Goal: Task Accomplishment & Management: Manage account settings

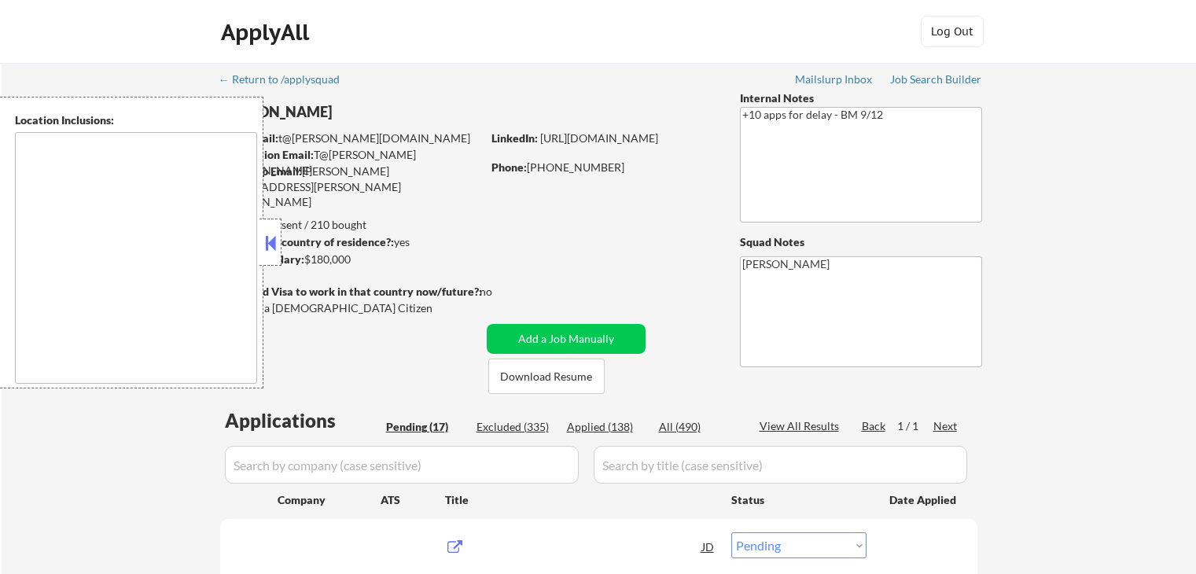
select select ""pending""
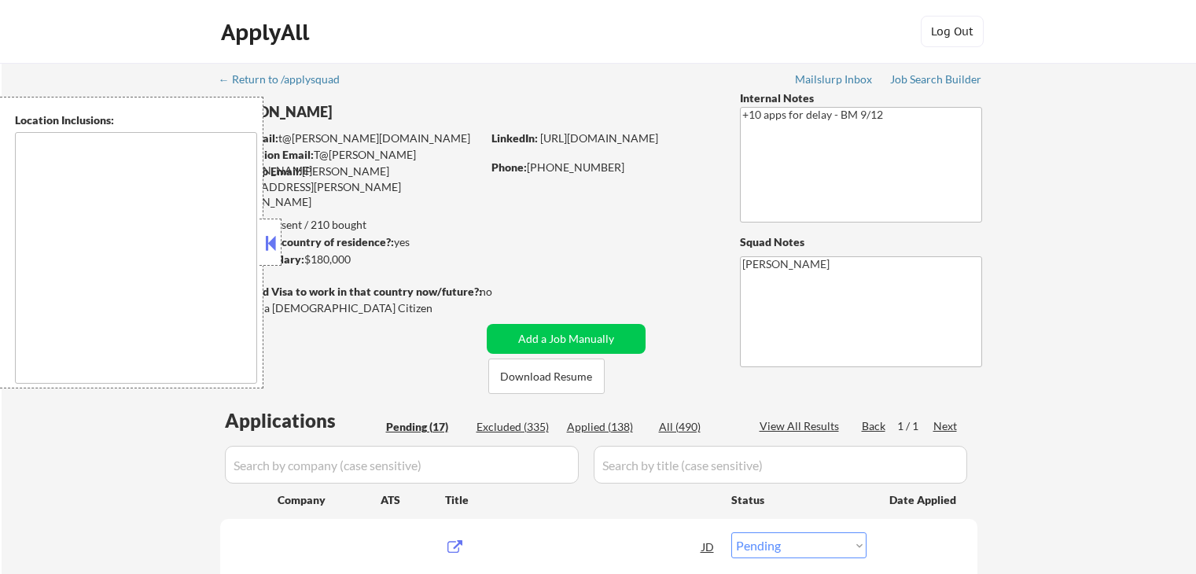
select select ""pending""
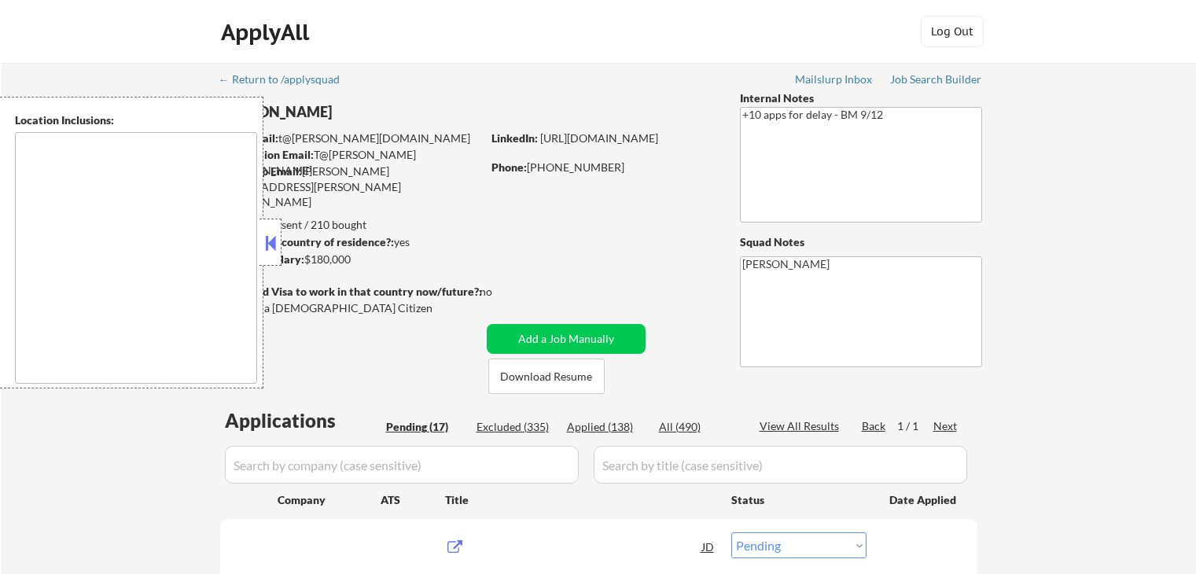
select select ""pending""
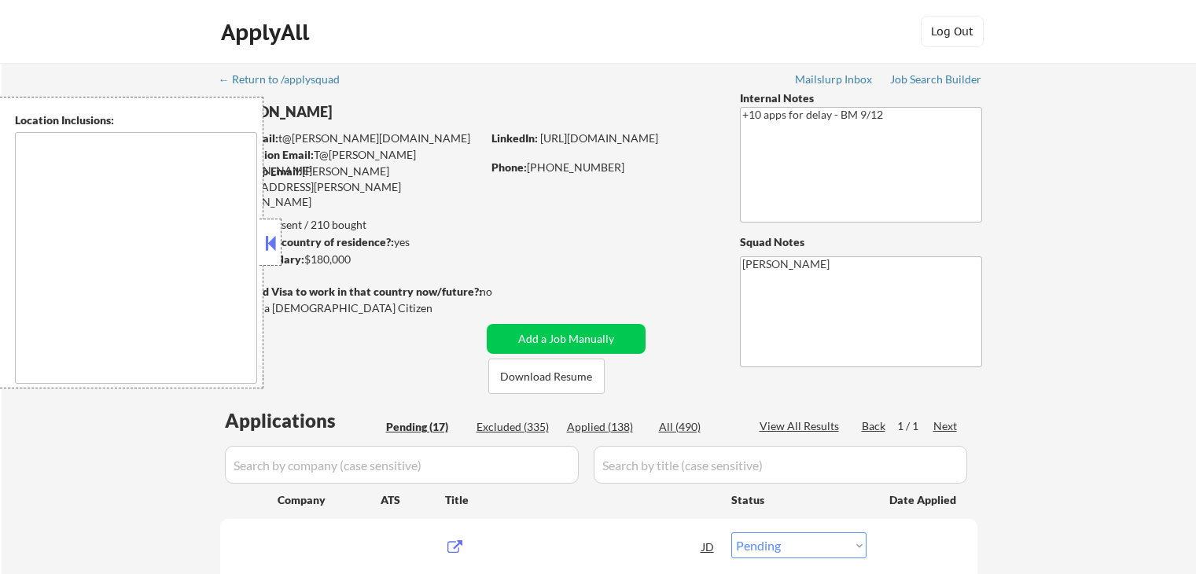
select select ""pending""
type textarea "[GEOGRAPHIC_DATA], [GEOGRAPHIC_DATA] [GEOGRAPHIC_DATA], [GEOGRAPHIC_DATA] [GEOG…"
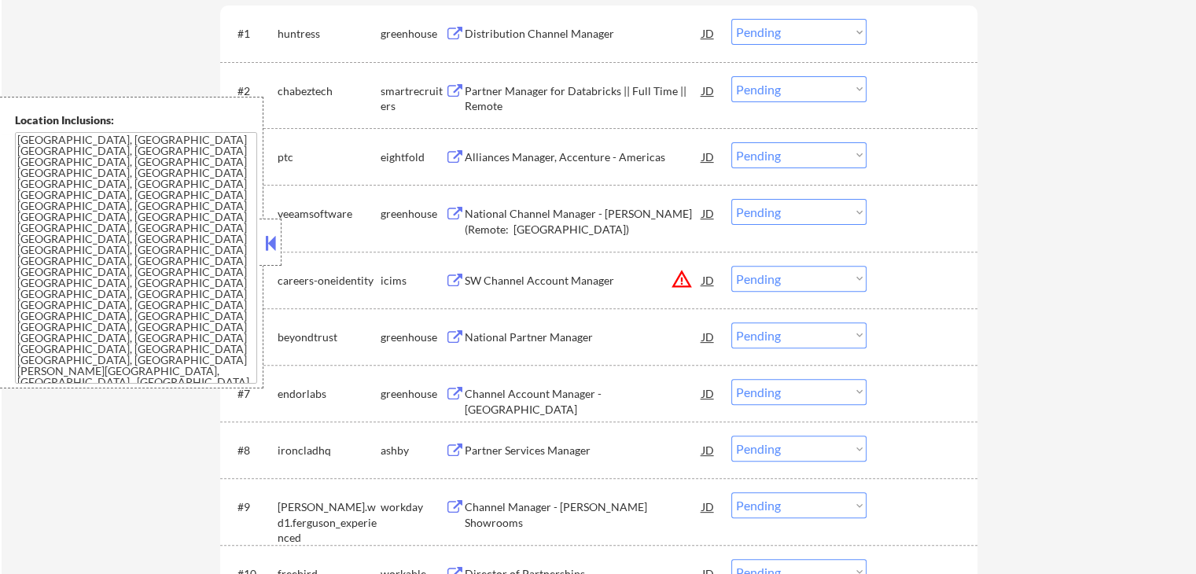
scroll to position [551, 0]
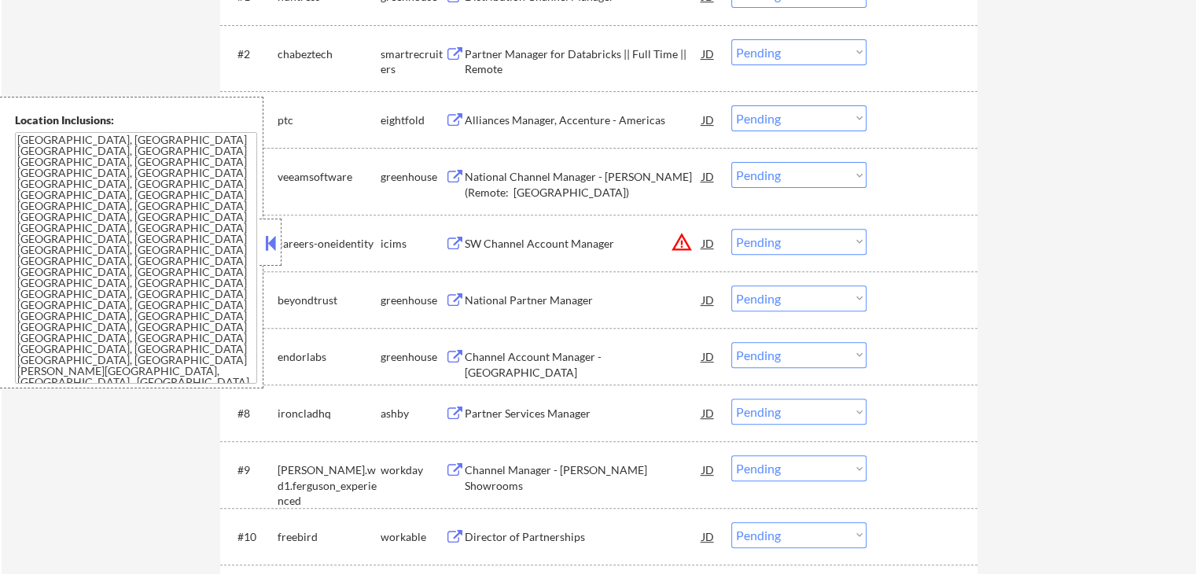
click at [767, 243] on select "Choose an option... Pending Applied Excluded (Questions) Excluded (Expired) Exc…" at bounding box center [799, 242] width 135 height 26
click at [732, 229] on select "Choose an option... Pending Applied Excluded (Questions) Excluded (Expired) Exc…" at bounding box center [799, 242] width 135 height 26
select select ""pending""
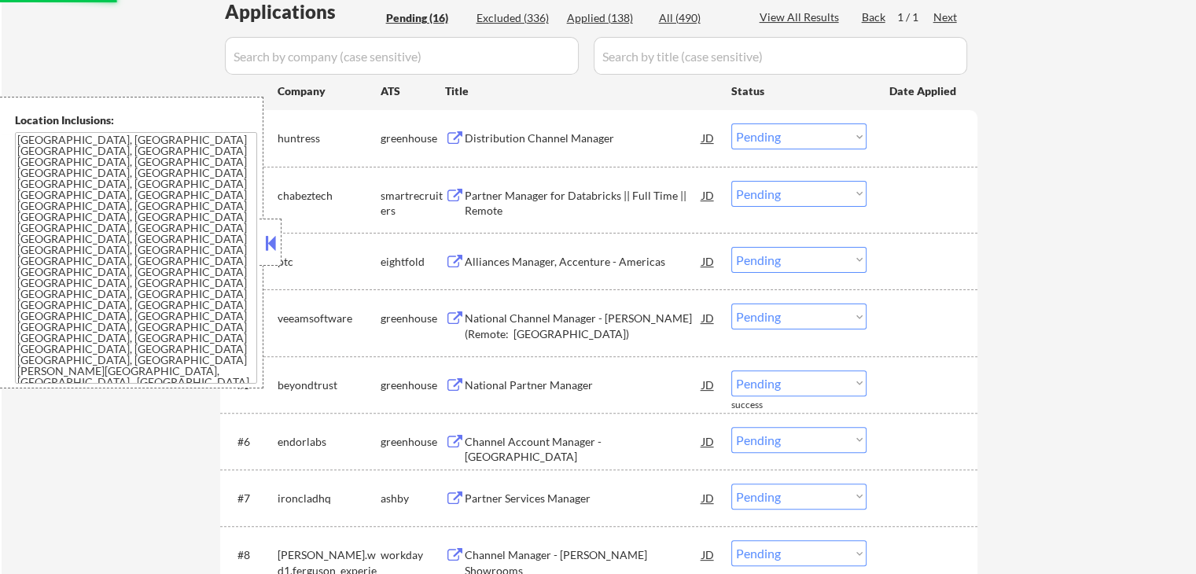
scroll to position [236, 0]
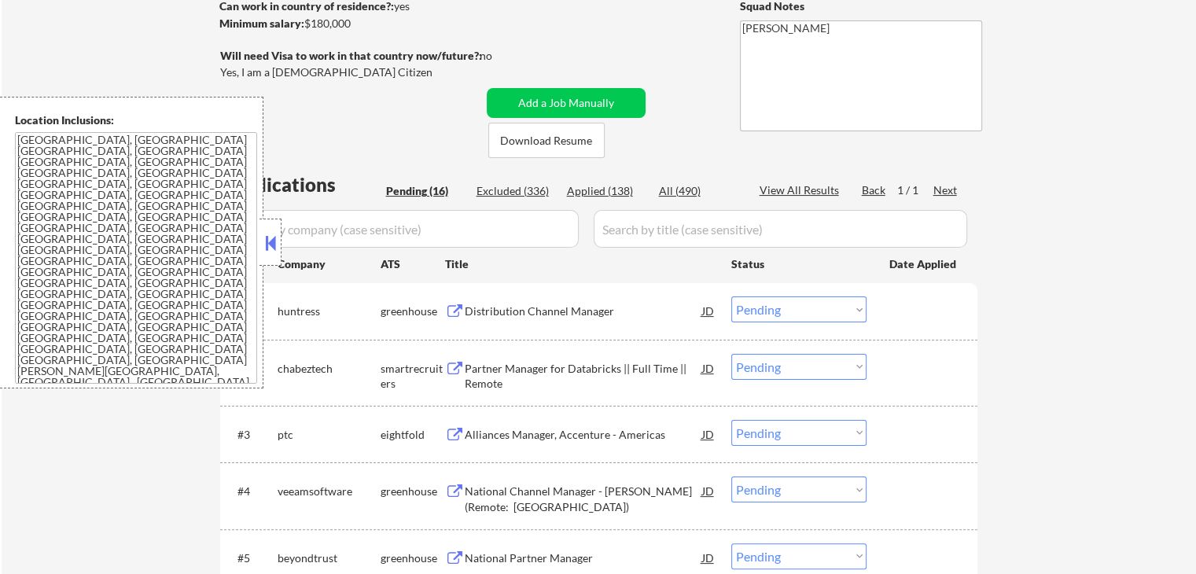
click at [581, 311] on div "Distribution Channel Manager" at bounding box center [584, 312] width 238 height 16
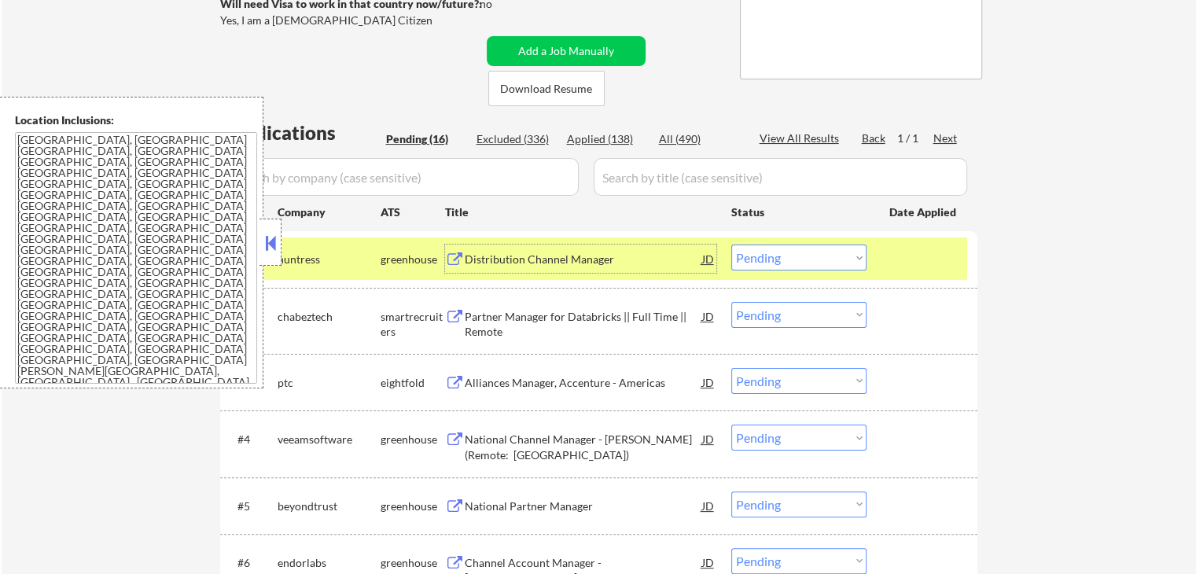
scroll to position [315, 0]
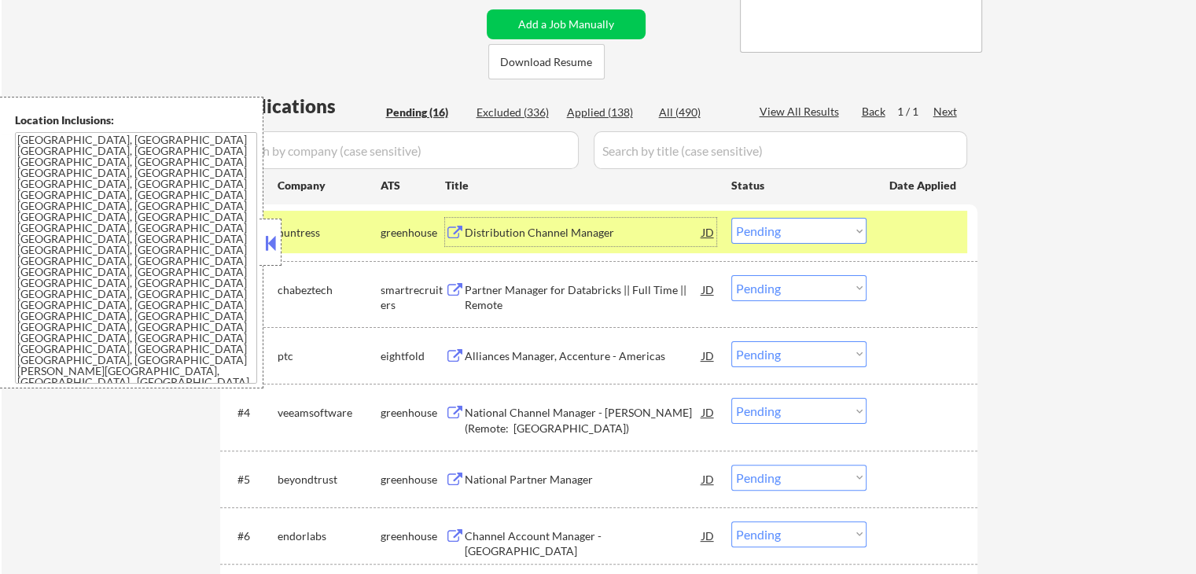
click at [622, 227] on div "Distribution Channel Manager" at bounding box center [584, 233] width 238 height 16
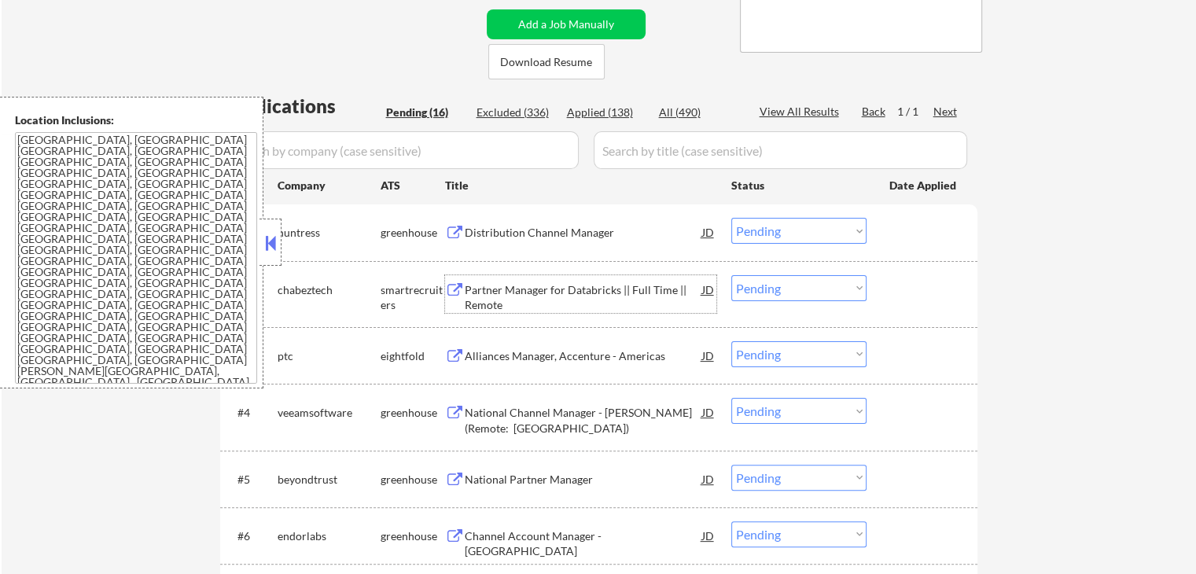
click at [609, 283] on div "Partner Manager for Databricks || Full Time || Remote" at bounding box center [584, 297] width 238 height 31
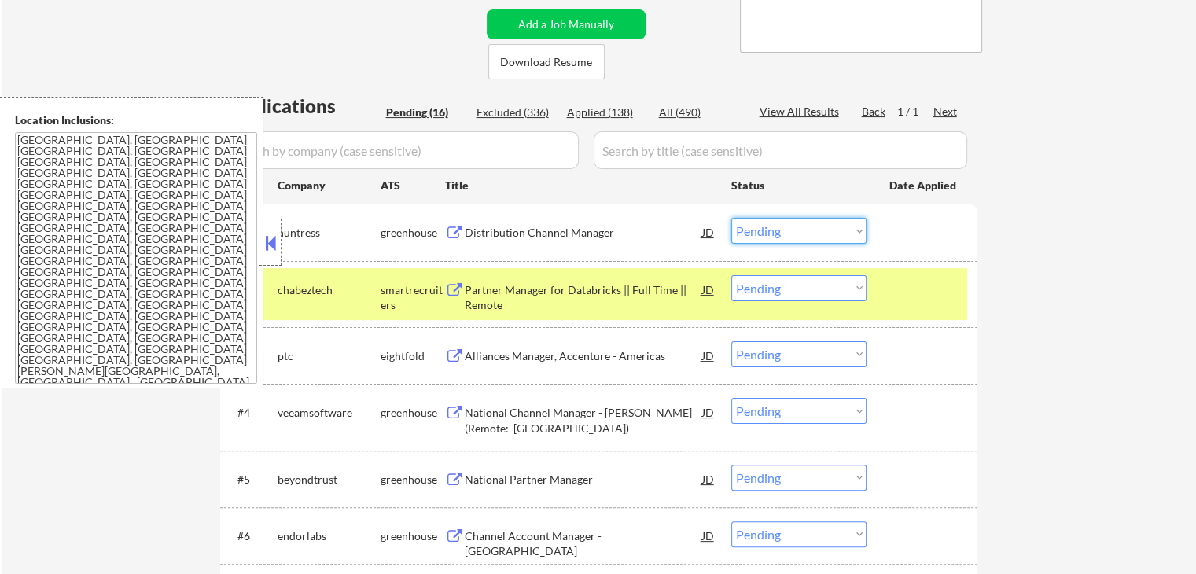
click at [767, 230] on select "Choose an option... Pending Applied Excluded (Questions) Excluded (Expired) Exc…" at bounding box center [799, 231] width 135 height 26
click at [732, 218] on select "Choose an option... Pending Applied Excluded (Questions) Excluded (Expired) Exc…" at bounding box center [799, 231] width 135 height 26
click at [1057, 287] on div "← Return to /applysquad Mailslurp Inbox Job Search Builder [PERSON_NAME] User E…" at bounding box center [599, 484] width 1195 height 1473
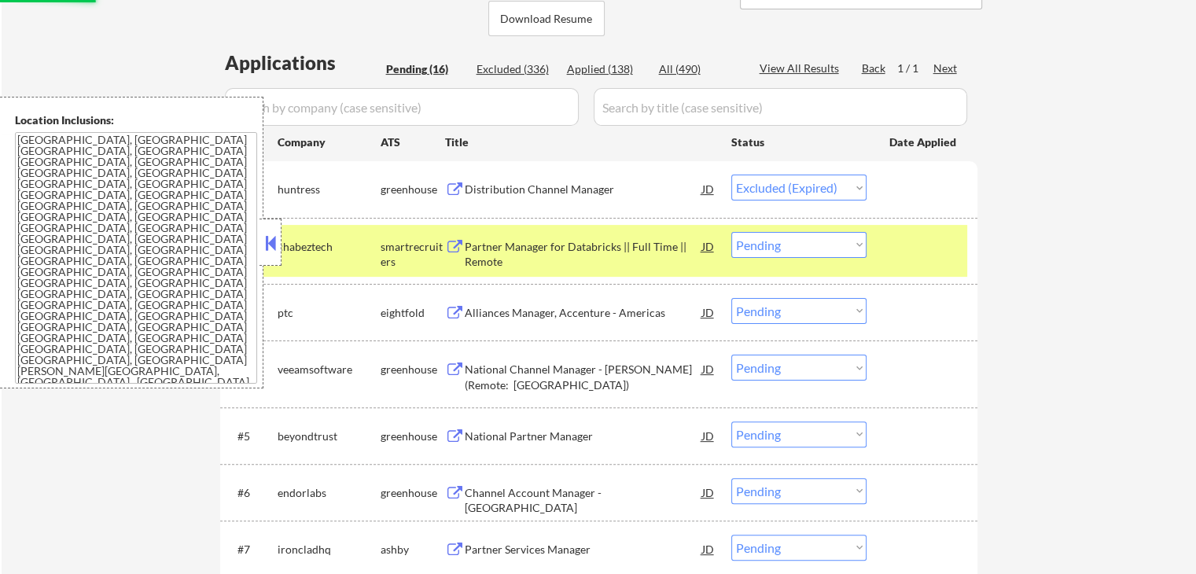
scroll to position [393, 0]
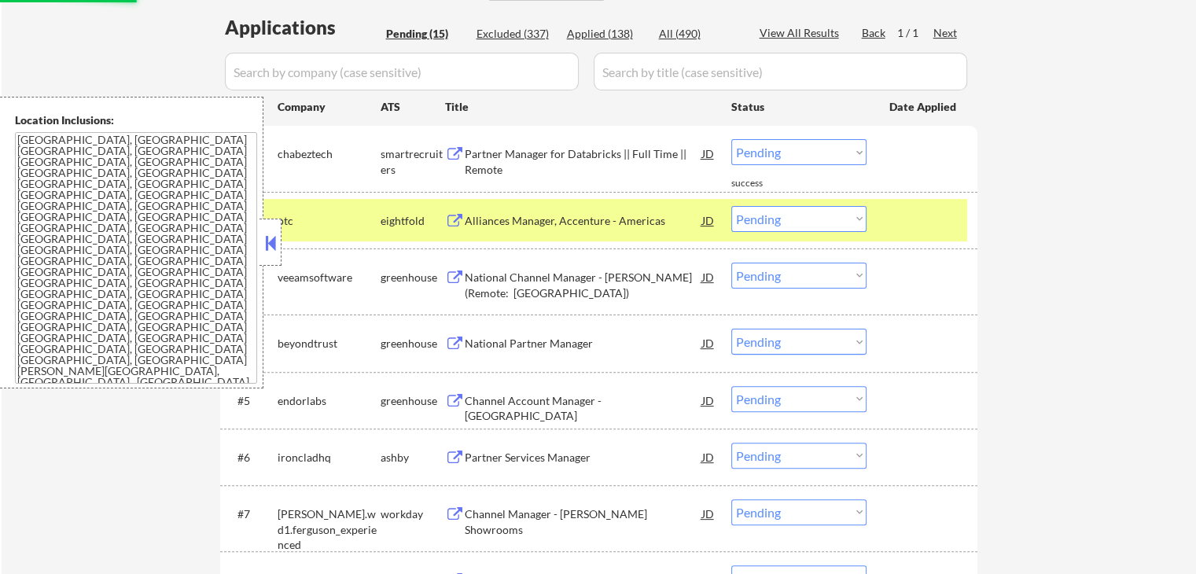
drag, startPoint x: 799, startPoint y: 153, endPoint x: 798, endPoint y: 162, distance: 8.7
click at [799, 153] on select "Choose an option... Pending Applied Excluded (Questions) Excluded (Expired) Exc…" at bounding box center [799, 152] width 135 height 26
select select ""excluded__expired_""
click at [732, 139] on select "Choose an option... Pending Applied Excluded (Questions) Excluded (Expired) Exc…" at bounding box center [799, 152] width 135 height 26
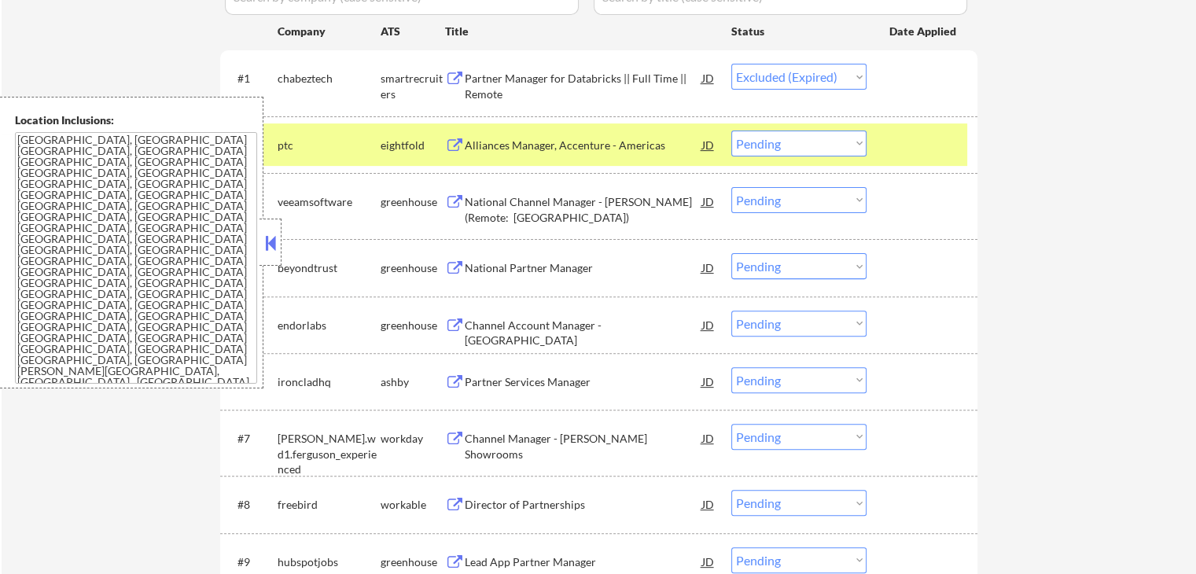
scroll to position [472, 0]
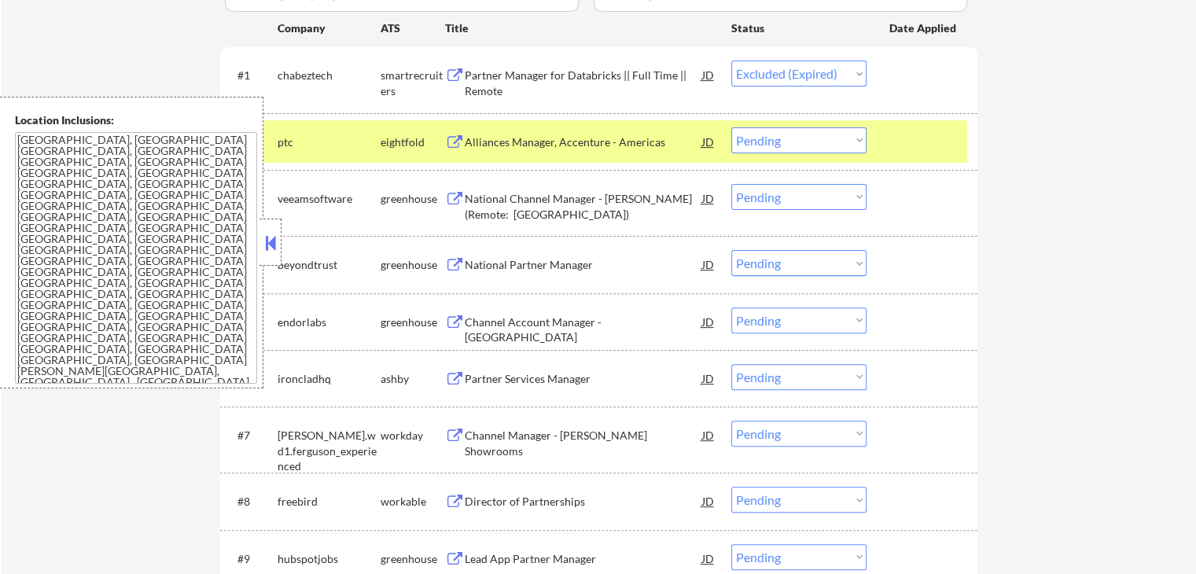
click at [608, 143] on div "Alliances Manager, Accenture - Americas" at bounding box center [584, 143] width 238 height 16
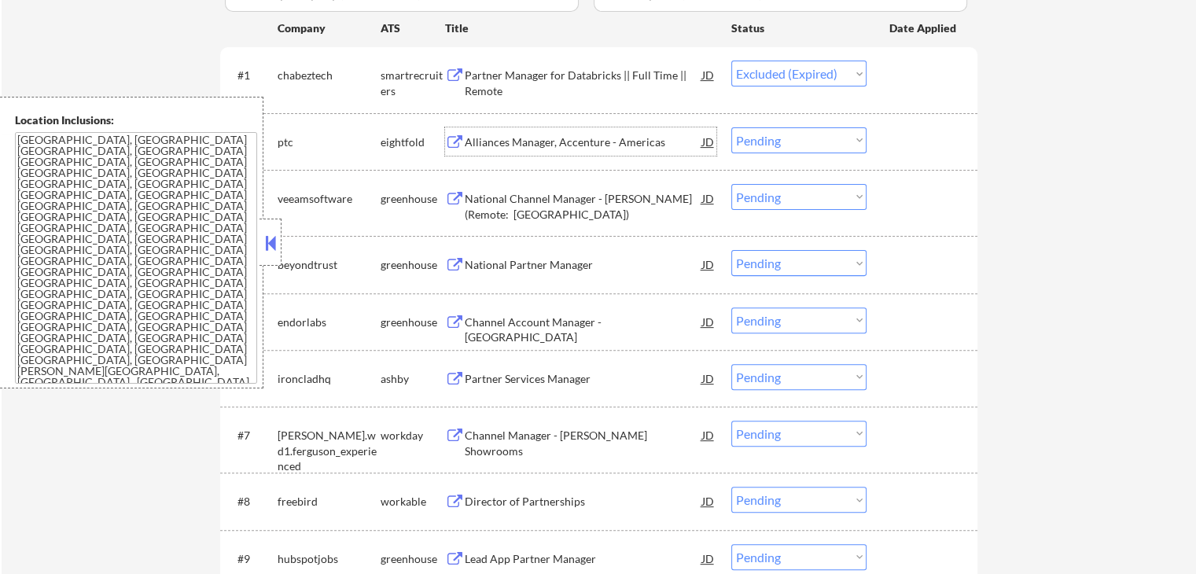
click at [621, 199] on div "National Channel Manager - [PERSON_NAME] (Remote: [GEOGRAPHIC_DATA])" at bounding box center [584, 206] width 238 height 31
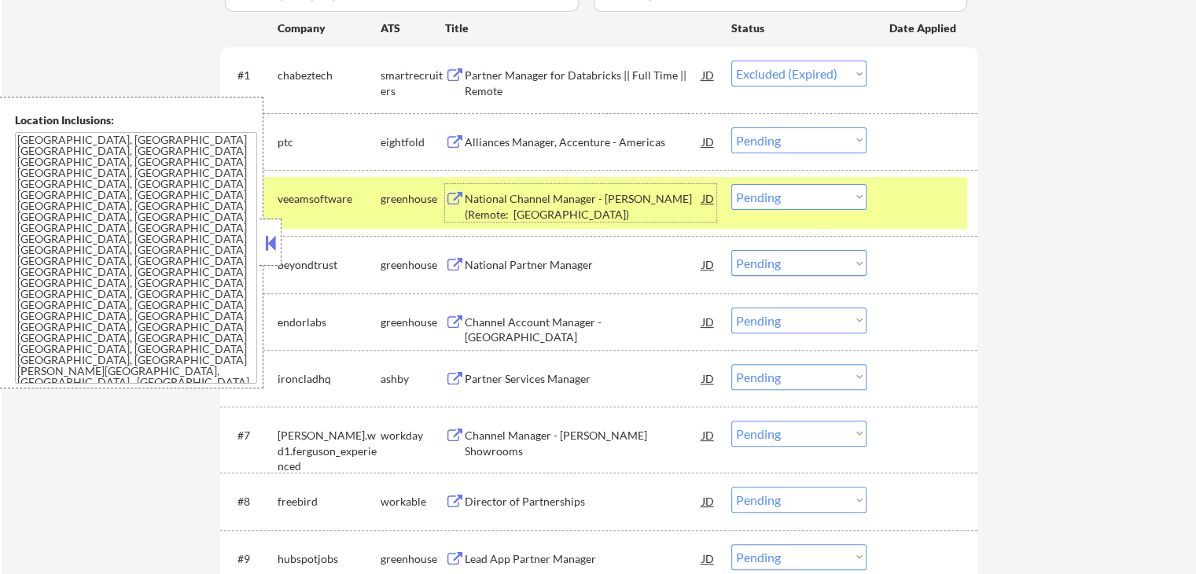
click at [787, 138] on select "Choose an option... Pending Applied Excluded (Questions) Excluded (Expired) Exc…" at bounding box center [799, 140] width 135 height 26
click at [732, 127] on select "Choose an option... Pending Applied Excluded (Questions) Excluded (Expired) Exc…" at bounding box center [799, 140] width 135 height 26
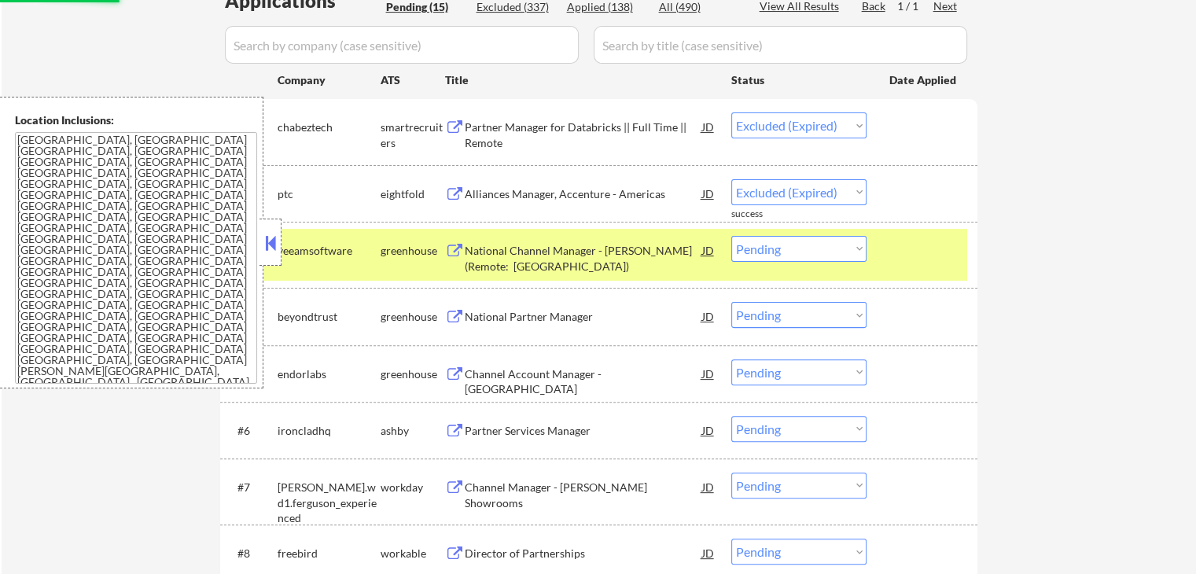
scroll to position [393, 0]
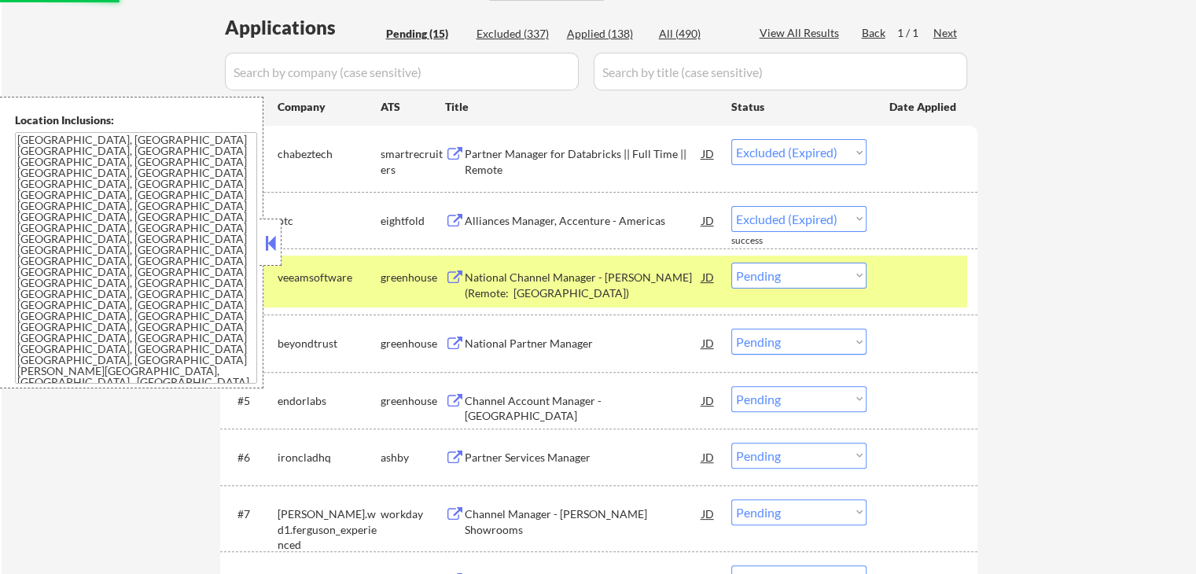
select select ""pending""
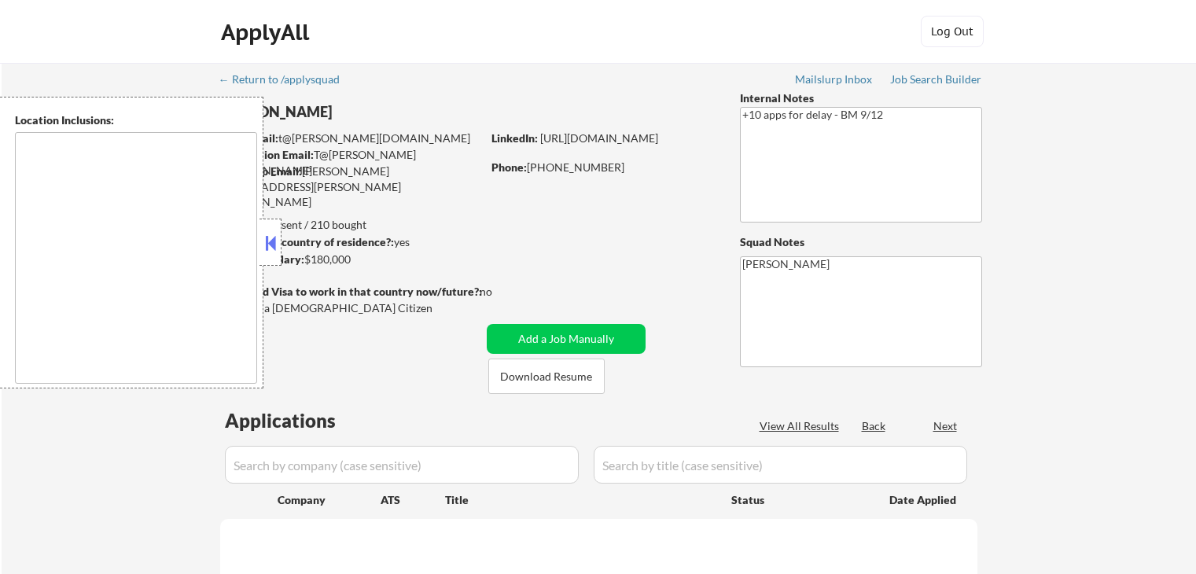
scroll to position [456, 0]
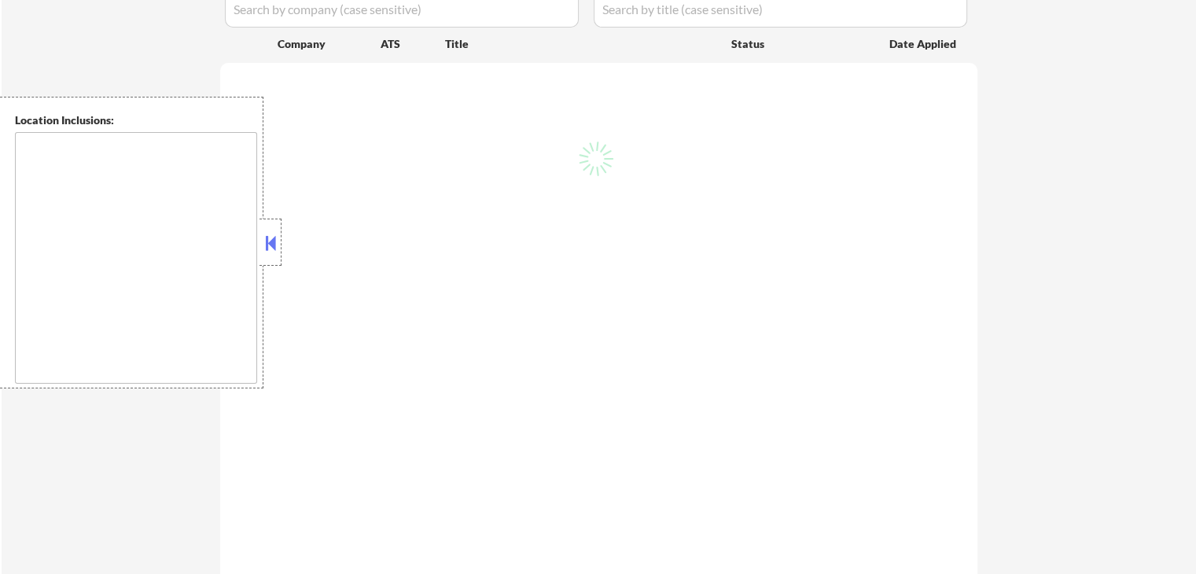
select select ""pending""
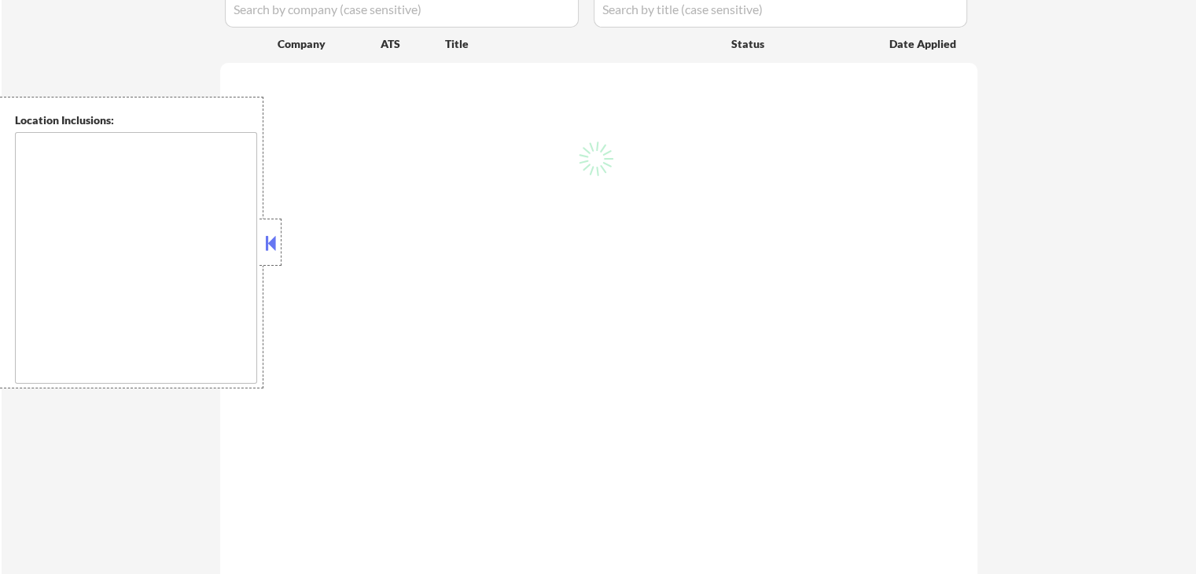
select select ""pending""
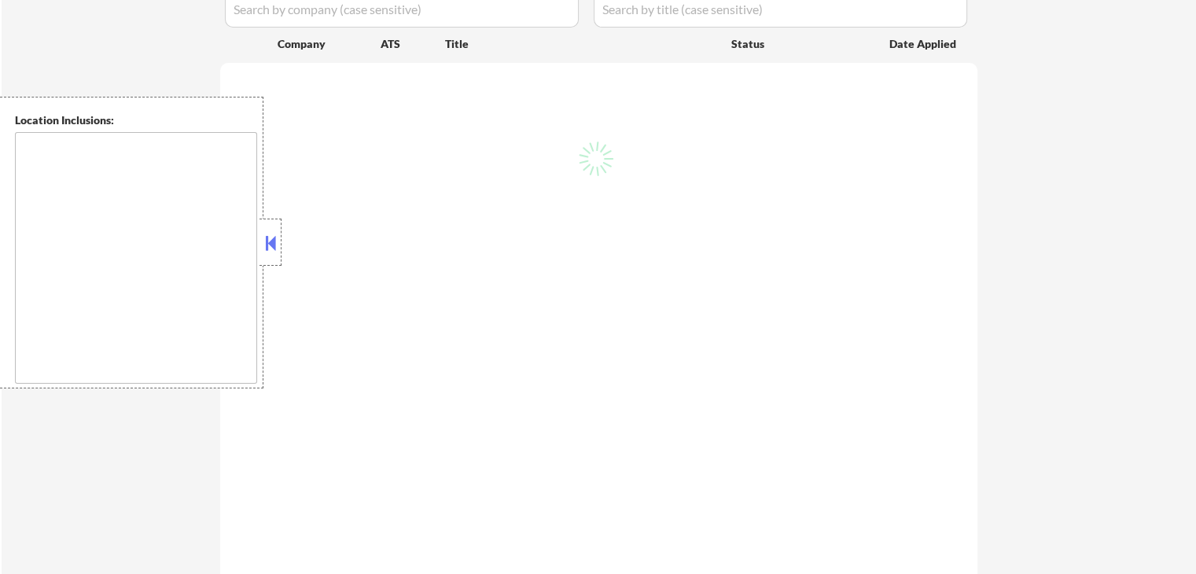
select select ""pending""
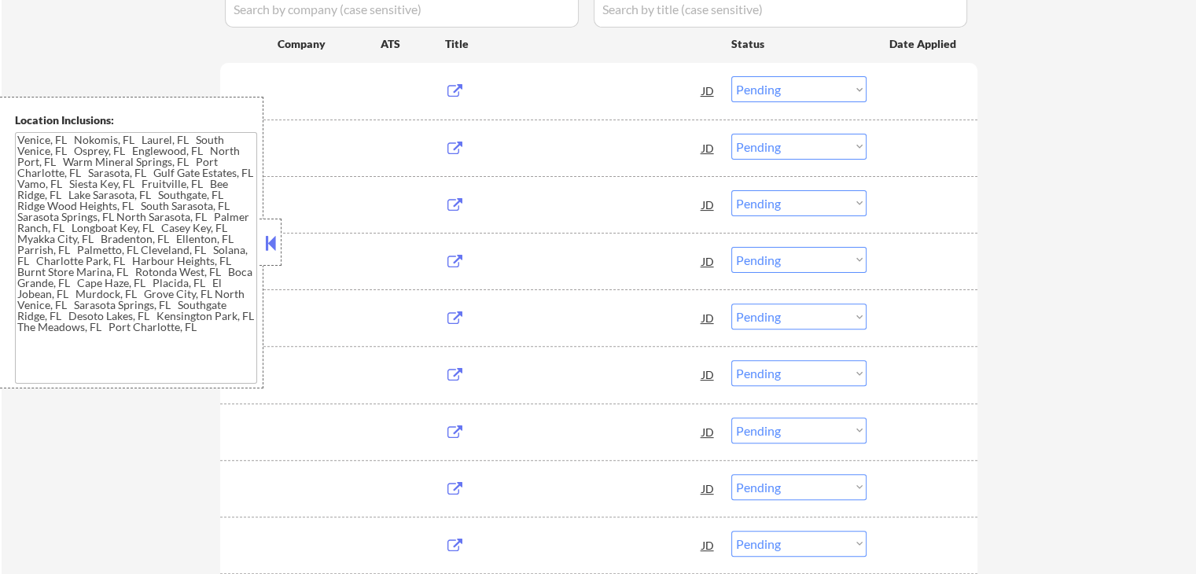
type textarea "[GEOGRAPHIC_DATA], [GEOGRAPHIC_DATA] [GEOGRAPHIC_DATA], [GEOGRAPHIC_DATA] [GEOG…"
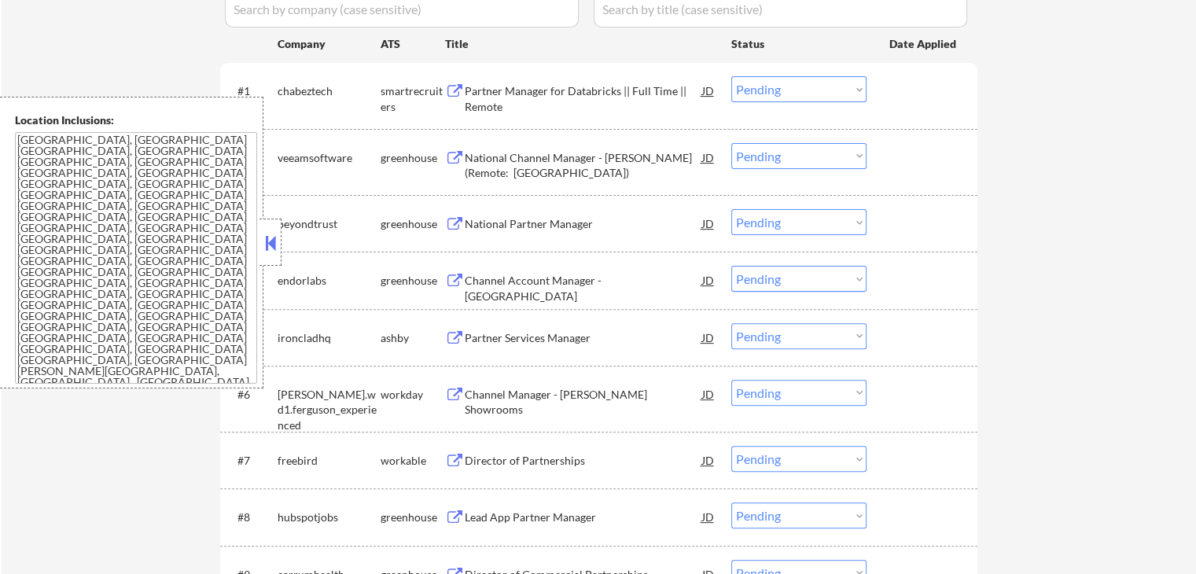
scroll to position [393, 0]
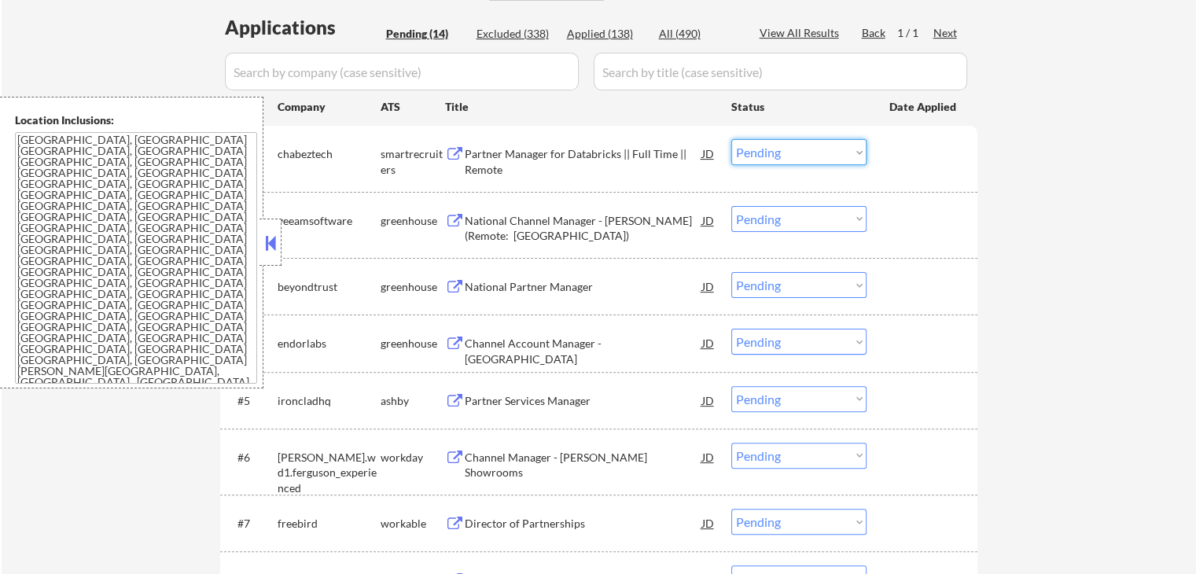
click at [760, 153] on select "Choose an option... Pending Applied Excluded (Questions) Excluded (Expired) Exc…" at bounding box center [799, 152] width 135 height 26
click at [732, 139] on select "Choose an option... Pending Applied Excluded (Questions) Excluded (Expired) Exc…" at bounding box center [799, 152] width 135 height 26
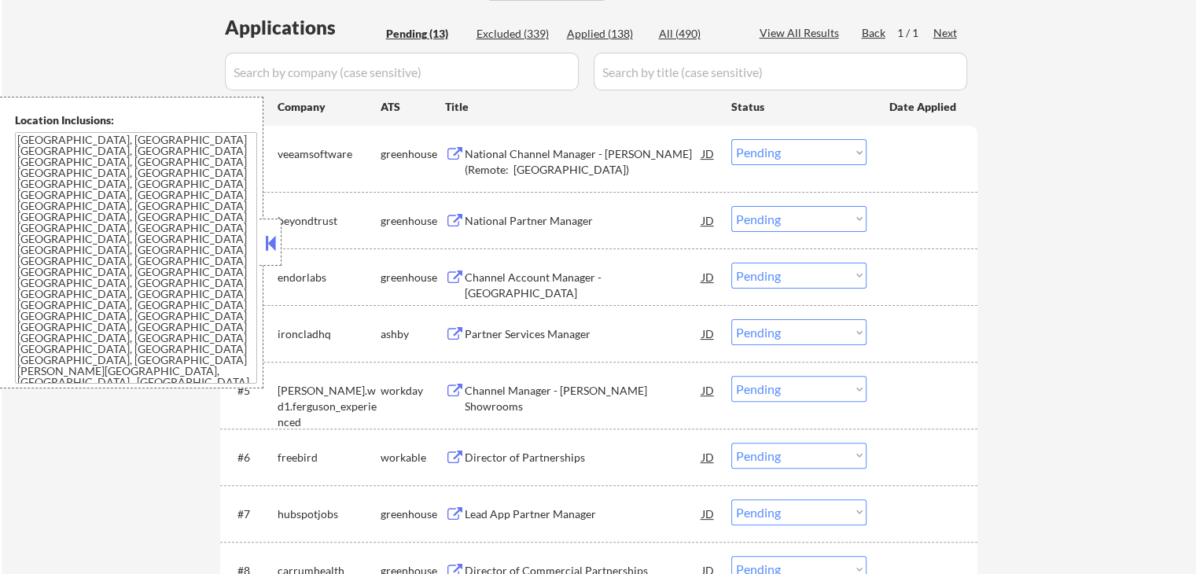
click at [579, 217] on div "National Partner Manager" at bounding box center [584, 221] width 238 height 16
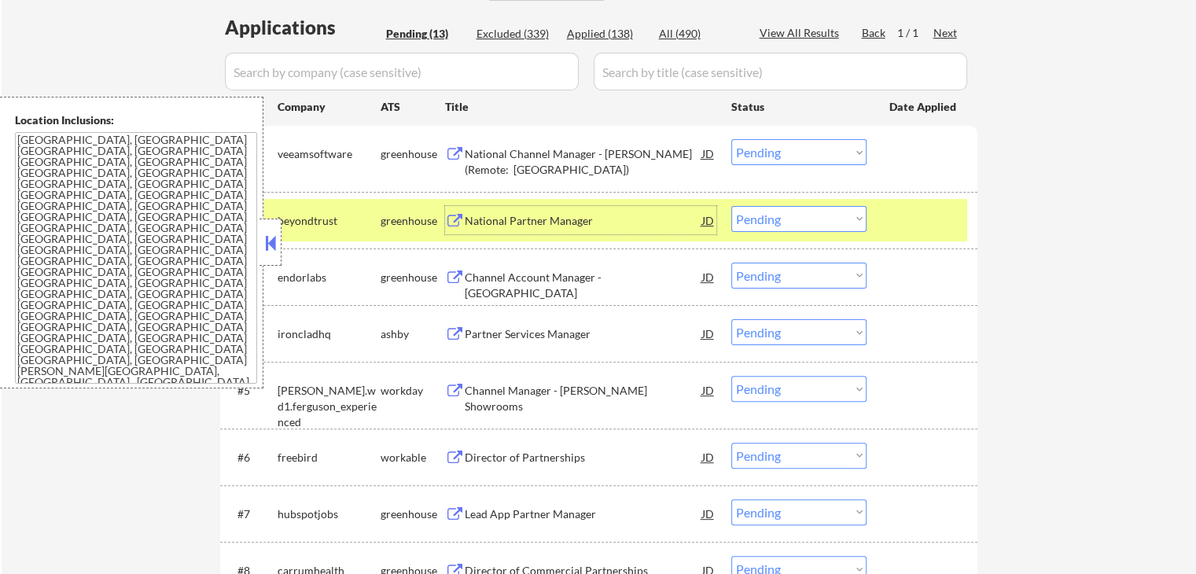
drag, startPoint x: 779, startPoint y: 156, endPoint x: 772, endPoint y: 161, distance: 9.6
click at [779, 156] on select "Choose an option... Pending Applied Excluded (Questions) Excluded (Expired) Exc…" at bounding box center [799, 152] width 135 height 26
click at [732, 139] on select "Choose an option... Pending Applied Excluded (Questions) Excluded (Expired) Exc…" at bounding box center [799, 152] width 135 height 26
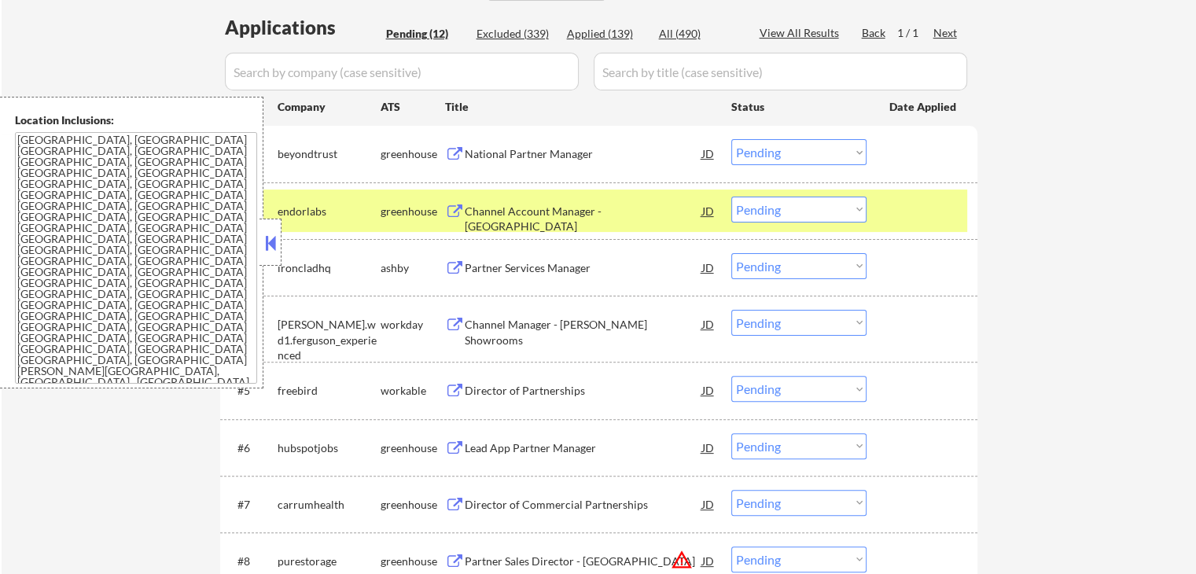
drag, startPoint x: 790, startPoint y: 151, endPoint x: 790, endPoint y: 162, distance: 11.0
click at [790, 151] on select "Choose an option... Pending Applied Excluded (Questions) Excluded (Expired) Exc…" at bounding box center [799, 152] width 135 height 26
click at [732, 139] on select "Choose an option... Pending Applied Excluded (Questions) Excluded (Expired) Exc…" at bounding box center [799, 152] width 135 height 26
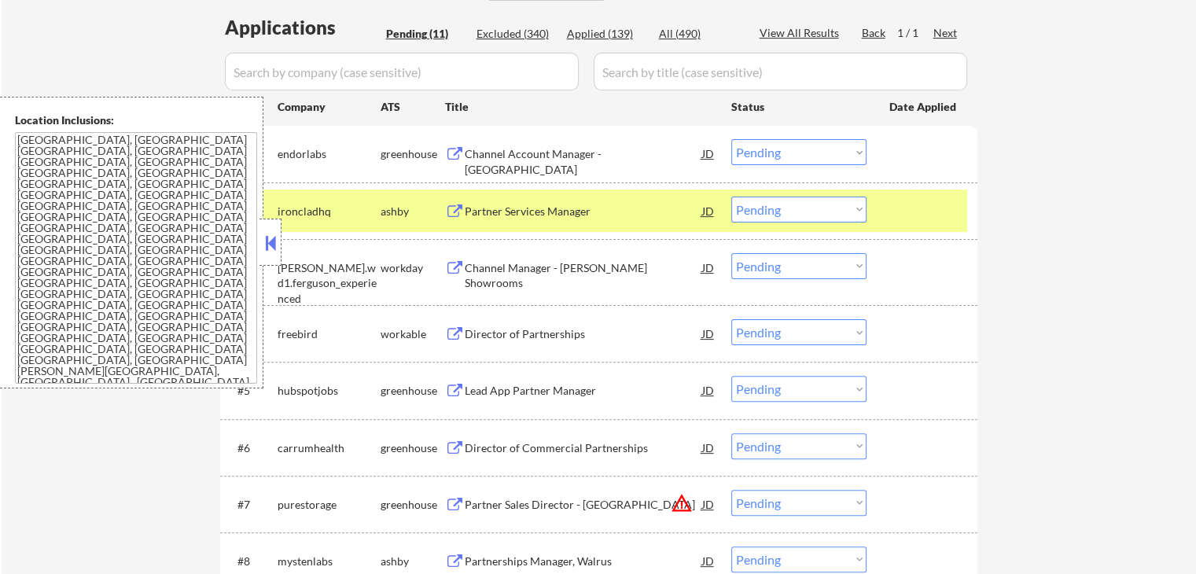
click at [601, 149] on div "Channel Account Manager - [GEOGRAPHIC_DATA]" at bounding box center [584, 161] width 238 height 31
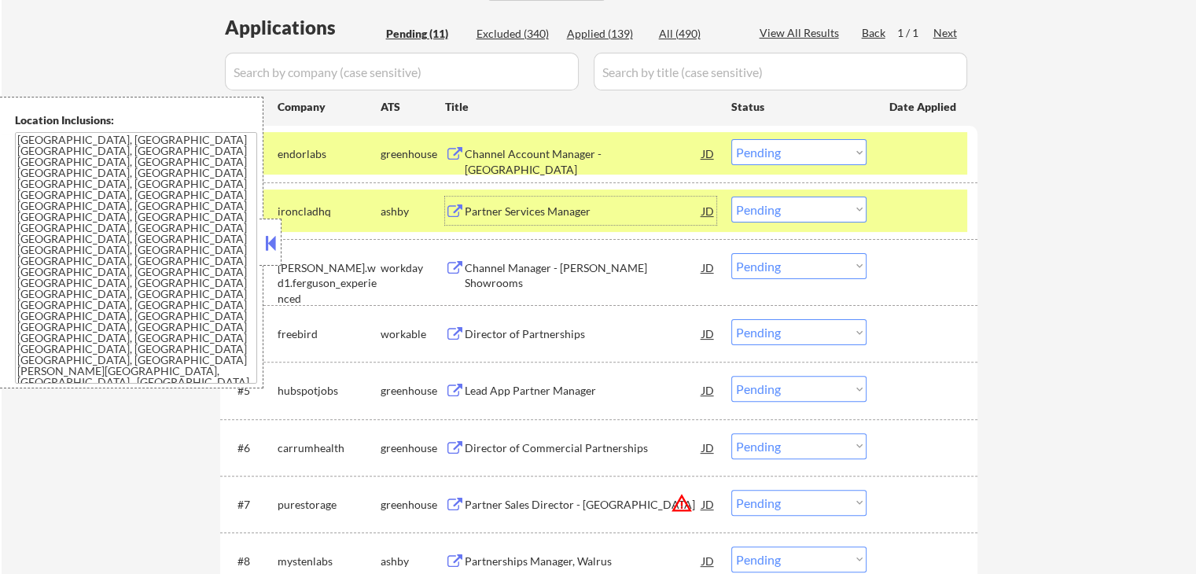
click at [581, 218] on div "Partner Services Manager" at bounding box center [584, 212] width 238 height 16
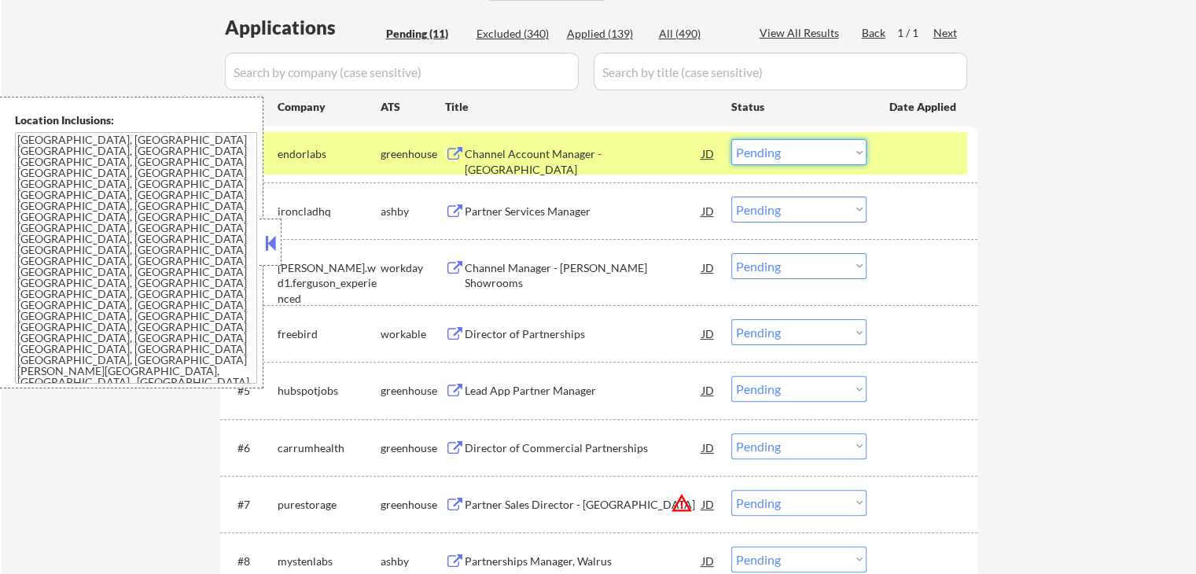
click at [783, 160] on select "Choose an option... Pending Applied Excluded (Questions) Excluded (Expired) Exc…" at bounding box center [799, 152] width 135 height 26
click at [732, 139] on select "Choose an option... Pending Applied Excluded (Questions) Excluded (Expired) Exc…" at bounding box center [799, 152] width 135 height 26
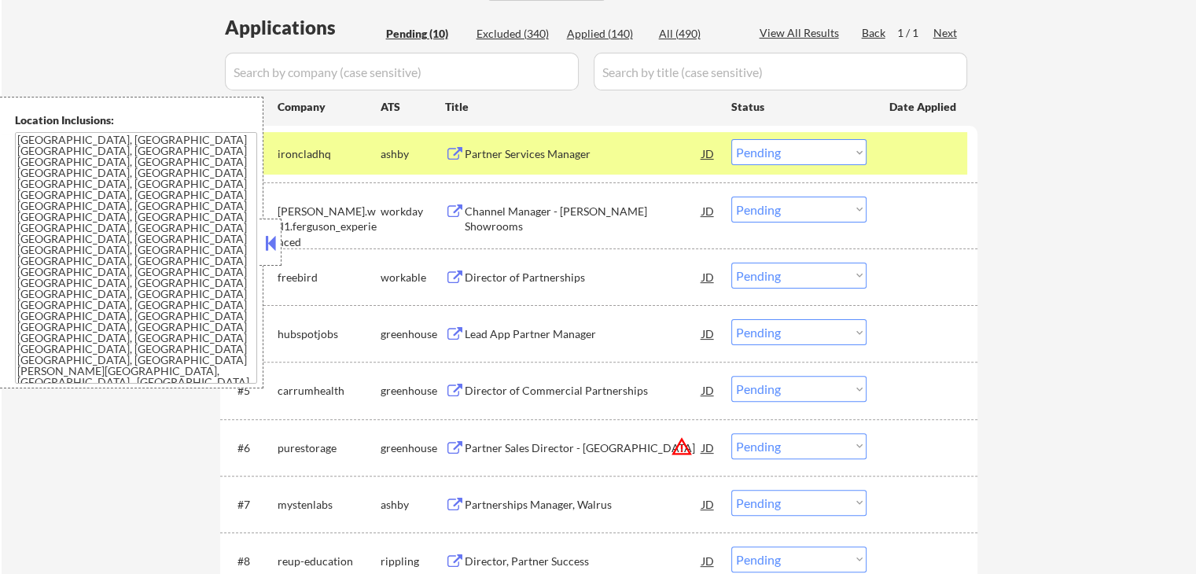
click at [595, 208] on div "Channel Manager - [PERSON_NAME] Showrooms" at bounding box center [584, 219] width 238 height 31
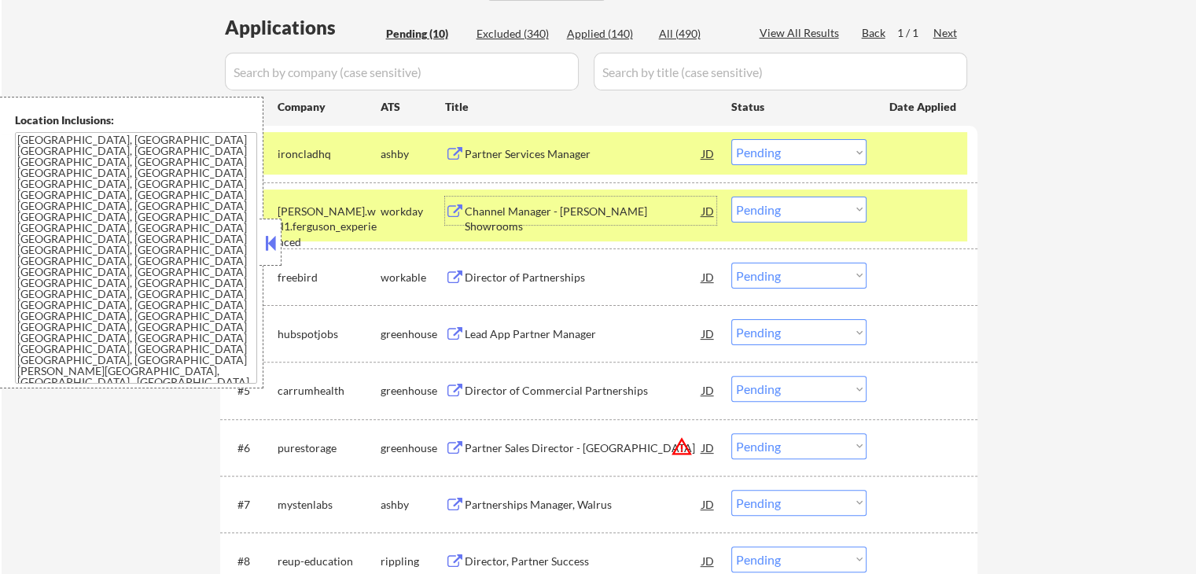
click at [791, 146] on select "Choose an option... Pending Applied Excluded (Questions) Excluded (Expired) Exc…" at bounding box center [799, 152] width 135 height 26
click at [732, 139] on select "Choose an option... Pending Applied Excluded (Questions) Excluded (Expired) Exc…" at bounding box center [799, 152] width 135 height 26
click at [595, 284] on div "Director of Partnerships" at bounding box center [584, 278] width 238 height 16
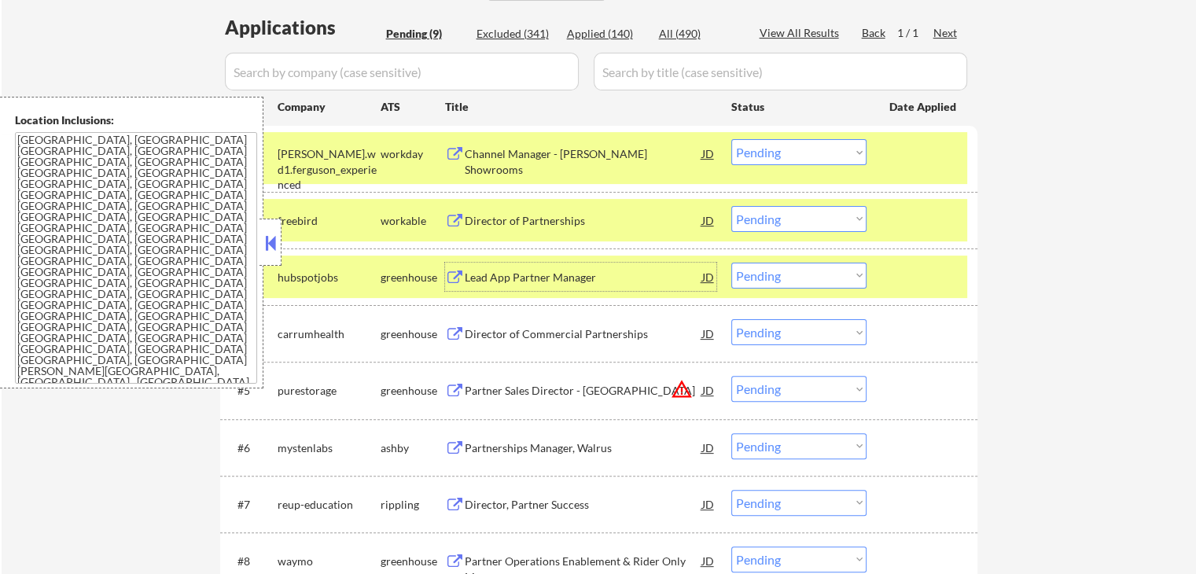
drag, startPoint x: 790, startPoint y: 154, endPoint x: 790, endPoint y: 164, distance: 10.2
click at [790, 155] on select "Choose an option... Pending Applied Excluded (Questions) Excluded (Expired) Exc…" at bounding box center [799, 152] width 135 height 26
click at [732, 139] on select "Choose an option... Pending Applied Excluded (Questions) Excluded (Expired) Exc…" at bounding box center [799, 152] width 135 height 26
click at [582, 278] on div "Lead App Partner Manager" at bounding box center [584, 278] width 238 height 16
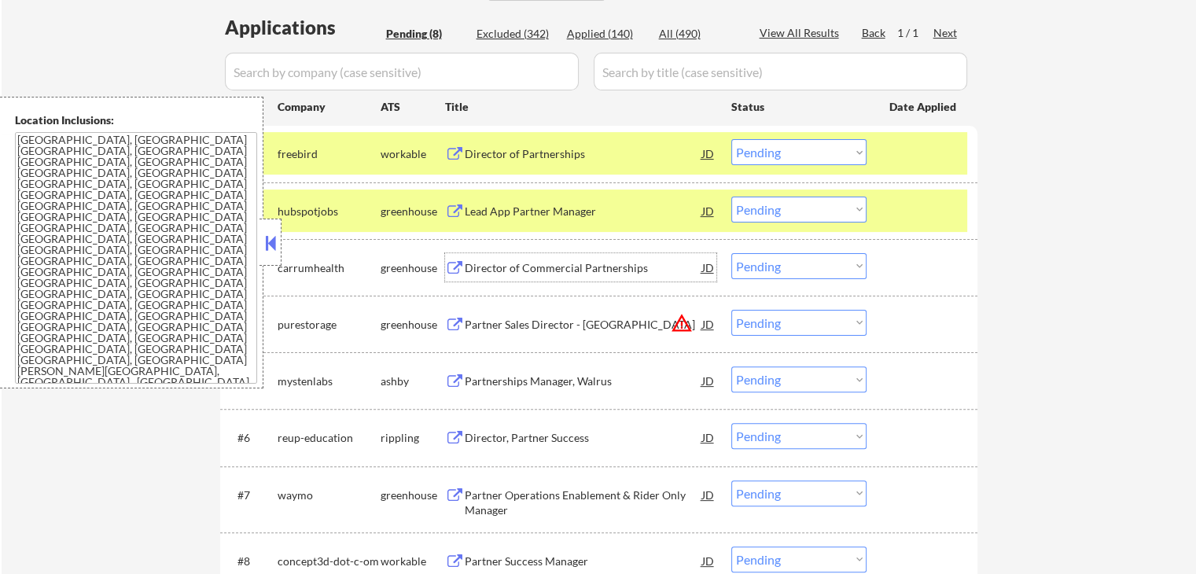
click at [771, 149] on select "Choose an option... Pending Applied Excluded (Questions) Excluded (Expired) Exc…" at bounding box center [799, 152] width 135 height 26
click at [732, 139] on select "Choose an option... Pending Applied Excluded (Questions) Excluded (Expired) Exc…" at bounding box center [799, 152] width 135 height 26
click at [625, 265] on div "Director of Commercial Partnerships" at bounding box center [584, 268] width 238 height 16
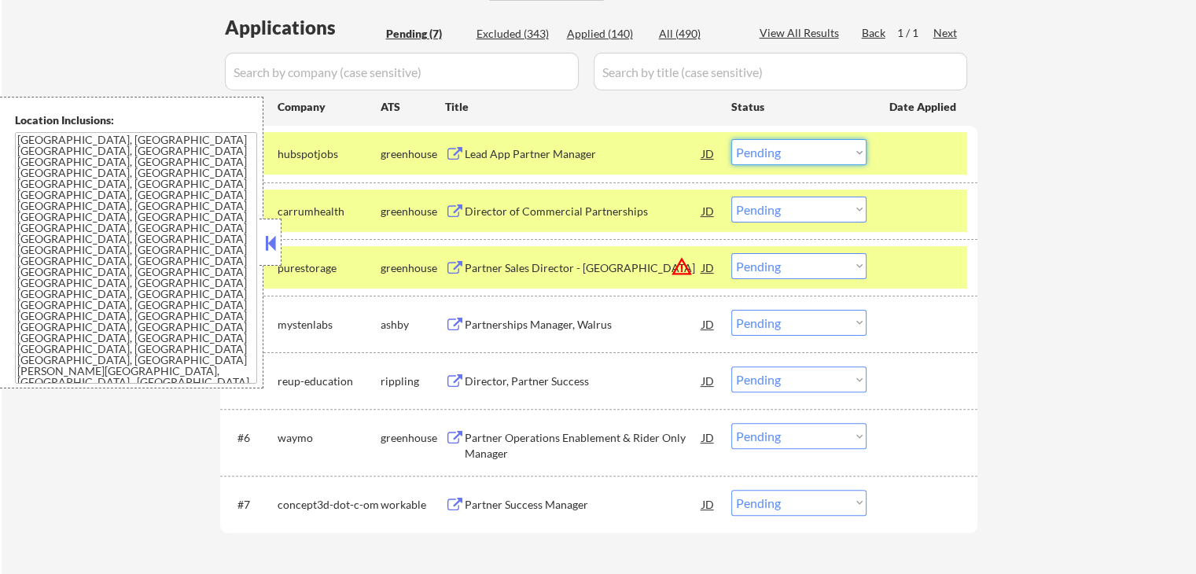
drag, startPoint x: 765, startPoint y: 149, endPoint x: 765, endPoint y: 162, distance: 13.4
click at [765, 149] on select "Choose an option... Pending Applied Excluded (Questions) Excluded (Expired) Exc…" at bounding box center [799, 152] width 135 height 26
click at [732, 139] on select "Choose an option... Pending Applied Excluded (Questions) Excluded (Expired) Exc…" at bounding box center [799, 152] width 135 height 26
select select ""pending""
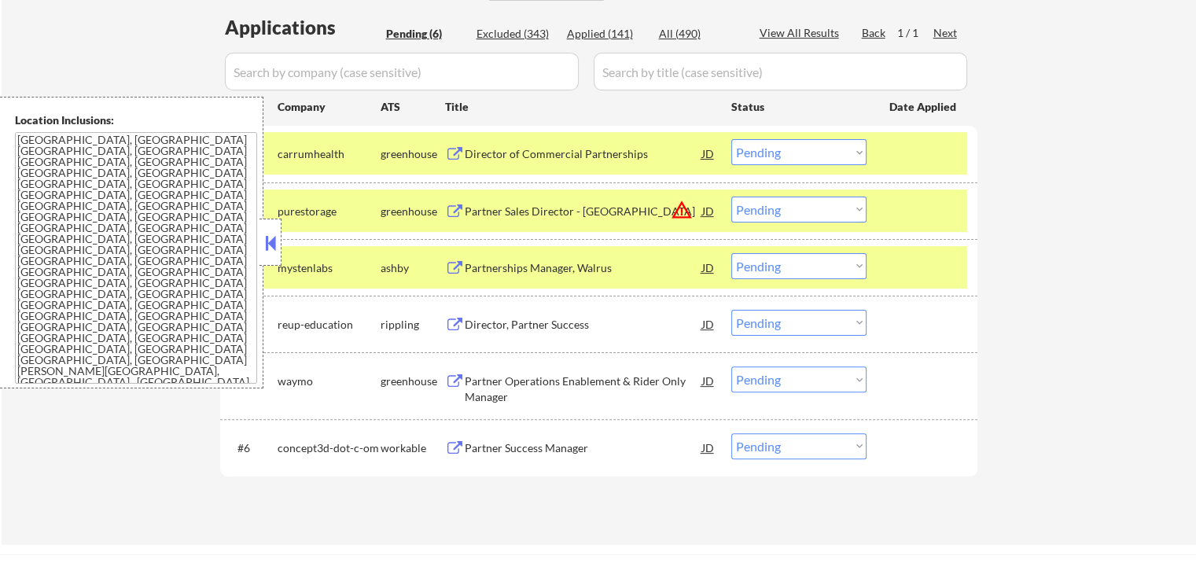
click at [790, 212] on select "Choose an option... Pending Applied Excluded (Questions) Excluded (Expired) Exc…" at bounding box center [799, 210] width 135 height 26
click at [732, 197] on select "Choose an option... Pending Applied Excluded (Questions) Excluded (Expired) Exc…" at bounding box center [799, 210] width 135 height 26
select select ""pending""
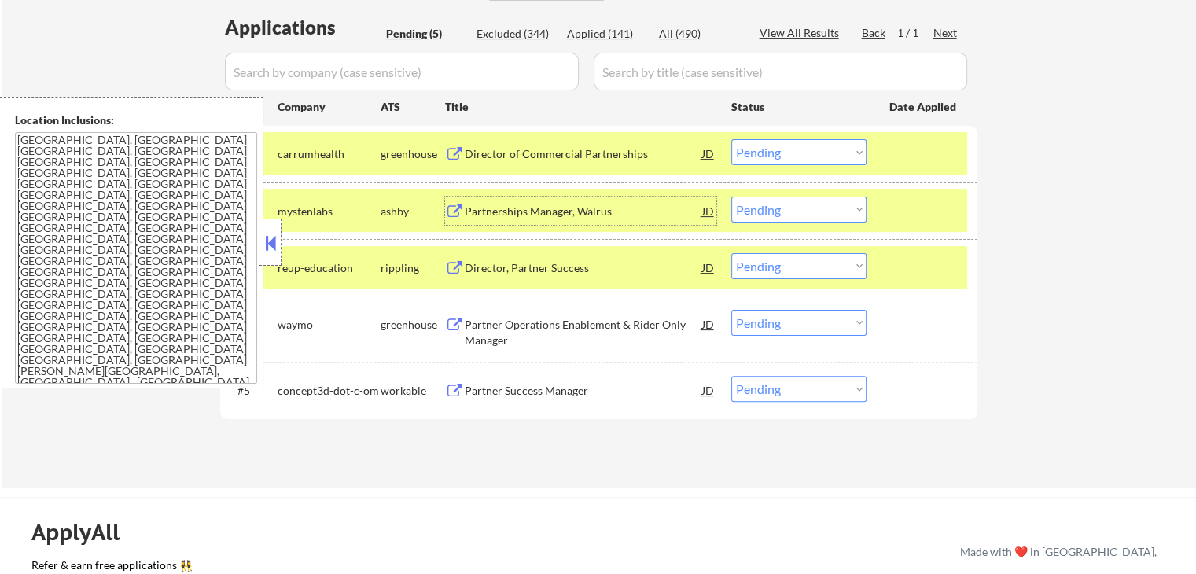
click at [596, 208] on div "Partnerships Manager, Walrus" at bounding box center [584, 212] width 238 height 16
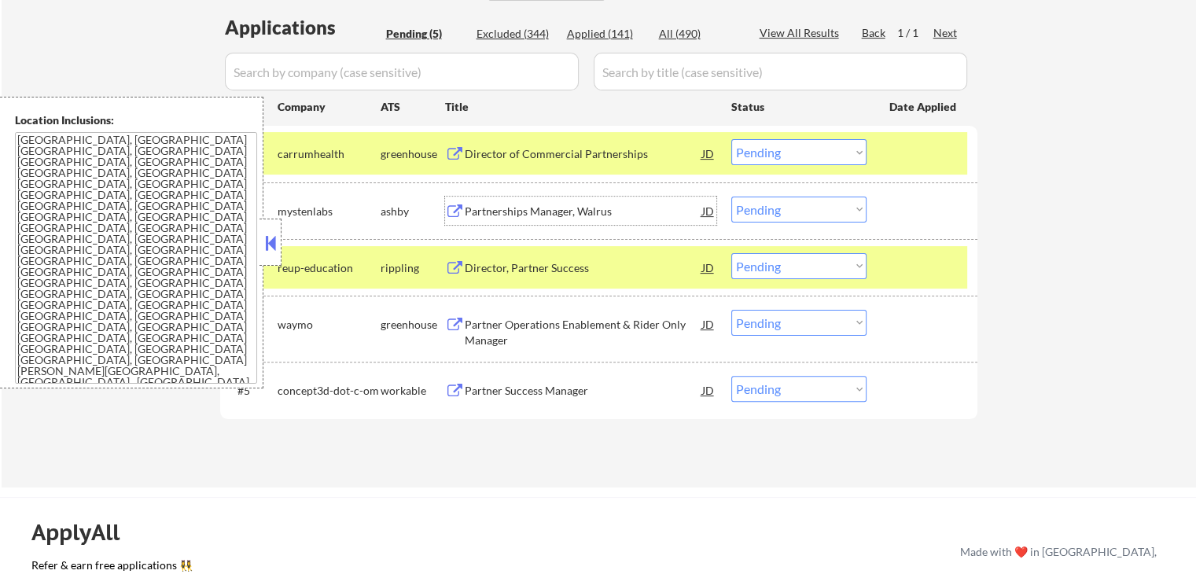
click at [776, 157] on select "Choose an option... Pending Applied Excluded (Questions) Excluded (Expired) Exc…" at bounding box center [799, 152] width 135 height 26
click at [732, 139] on select "Choose an option... Pending Applied Excluded (Questions) Excluded (Expired) Exc…" at bounding box center [799, 152] width 135 height 26
click at [604, 272] on div "Director, Partner Success" at bounding box center [584, 268] width 238 height 16
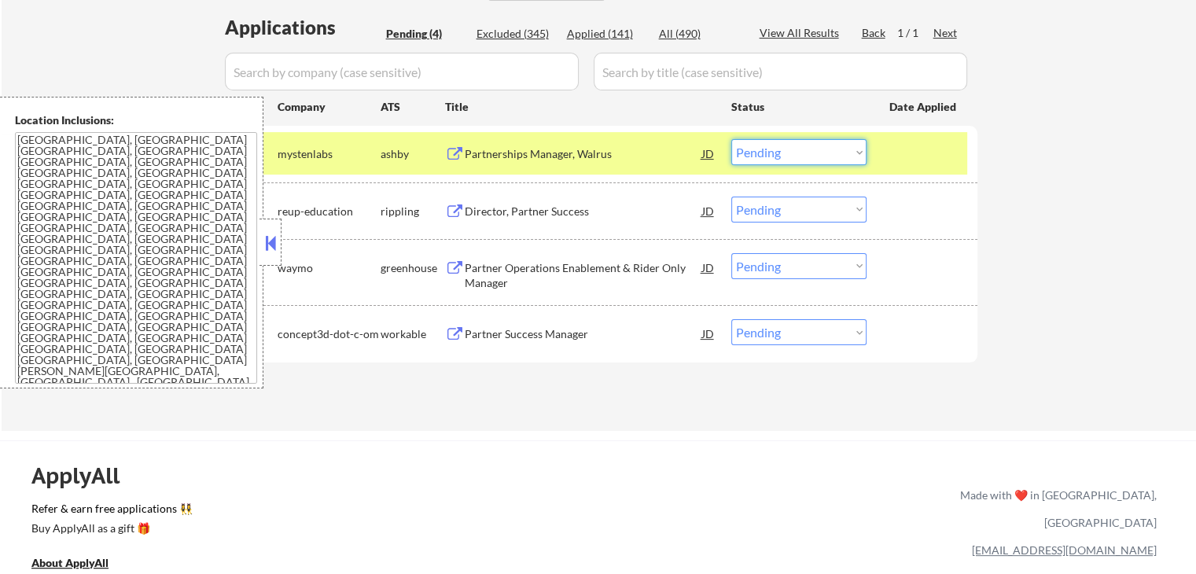
drag, startPoint x: 776, startPoint y: 151, endPoint x: 776, endPoint y: 164, distance: 13.4
click at [776, 155] on select "Choose an option... Pending Applied Excluded (Questions) Excluded (Expired) Exc…" at bounding box center [799, 152] width 135 height 26
click at [732, 139] on select "Choose an option... Pending Applied Excluded (Questions) Excluded (Expired) Exc…" at bounding box center [799, 152] width 135 height 26
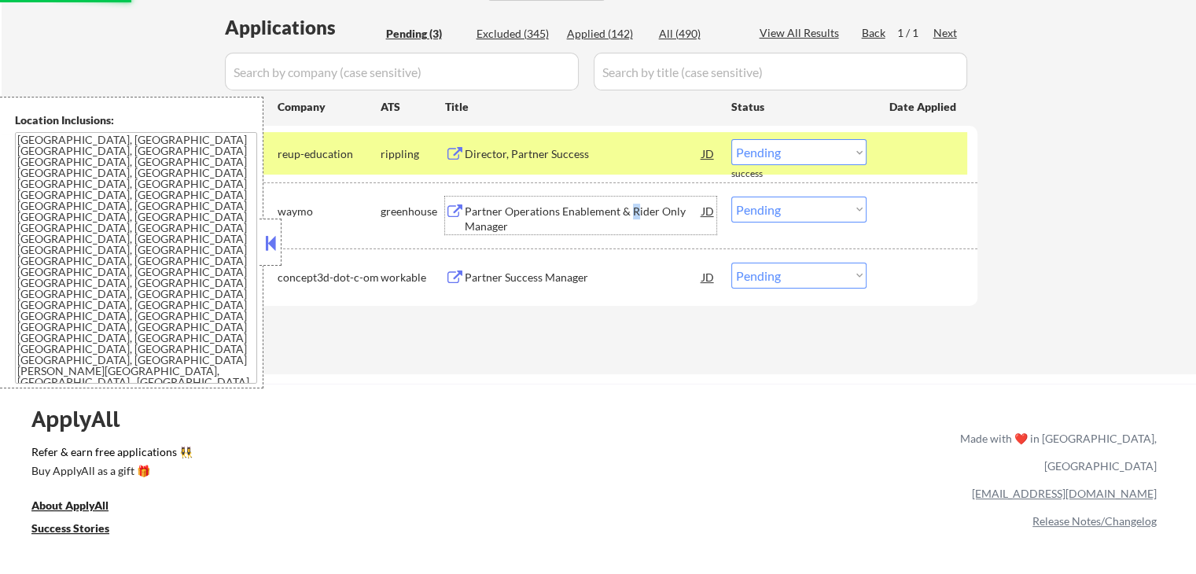
click at [632, 212] on div "Partner Operations Enablement & Rider Only Manager" at bounding box center [584, 219] width 238 height 31
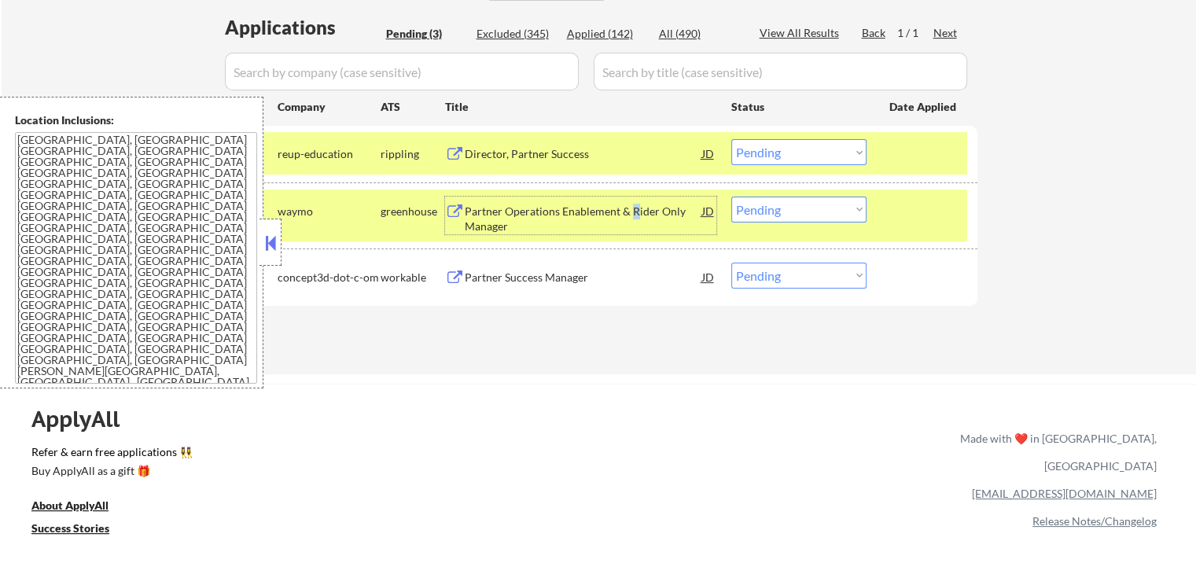
click at [792, 161] on select "Choose an option... Pending Applied Excluded (Questions) Excluded (Expired) Exc…" at bounding box center [799, 152] width 135 height 26
select select ""excluded__salary_""
click at [732, 139] on select "Choose an option... Pending Applied Excluded (Questions) Excluded (Expired) Exc…" at bounding box center [799, 152] width 135 height 26
click at [787, 214] on select "Choose an option... Pending Applied Excluded (Questions) Excluded (Expired) Exc…" at bounding box center [799, 210] width 135 height 26
select select ""excluded__expired_""
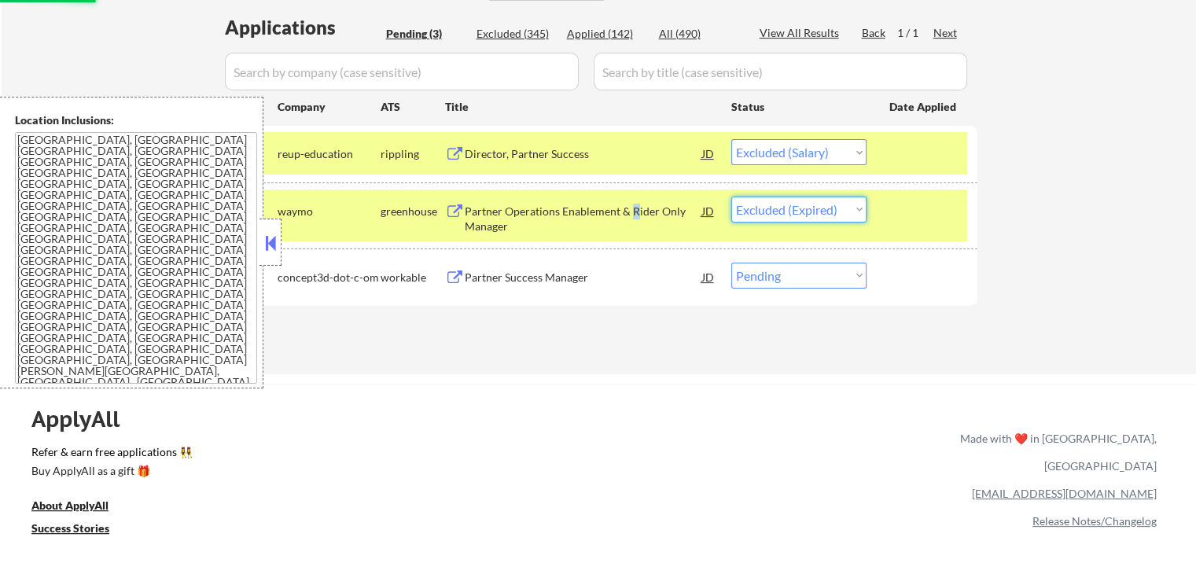
click at [732, 197] on select "Choose an option... Pending Applied Excluded (Questions) Excluded (Expired) Exc…" at bounding box center [799, 210] width 135 height 26
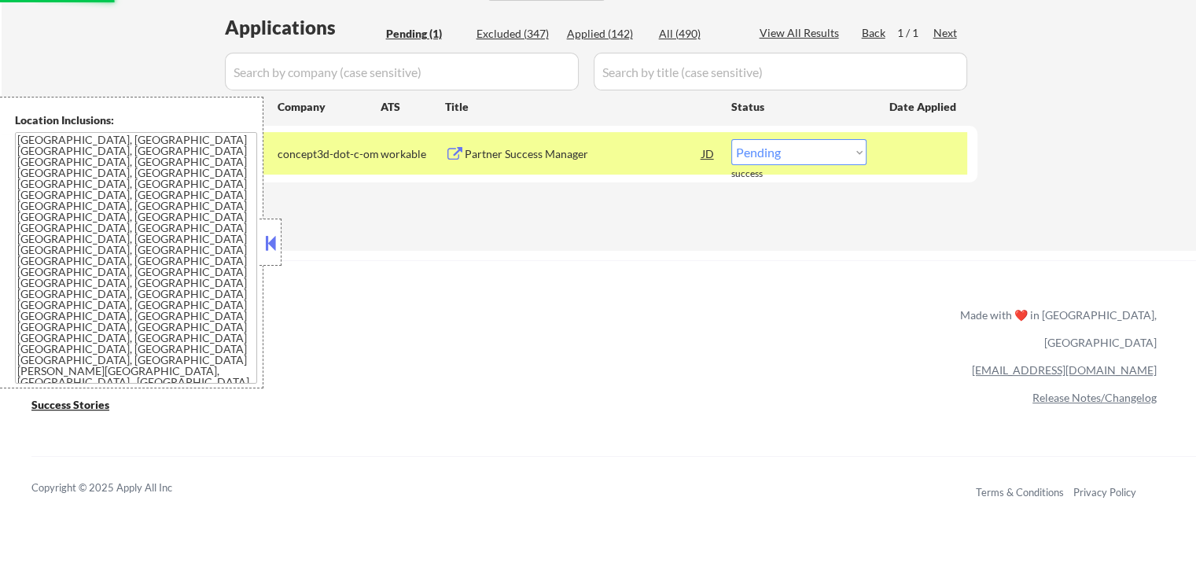
click at [576, 156] on div "Partner Success Manager" at bounding box center [584, 154] width 238 height 16
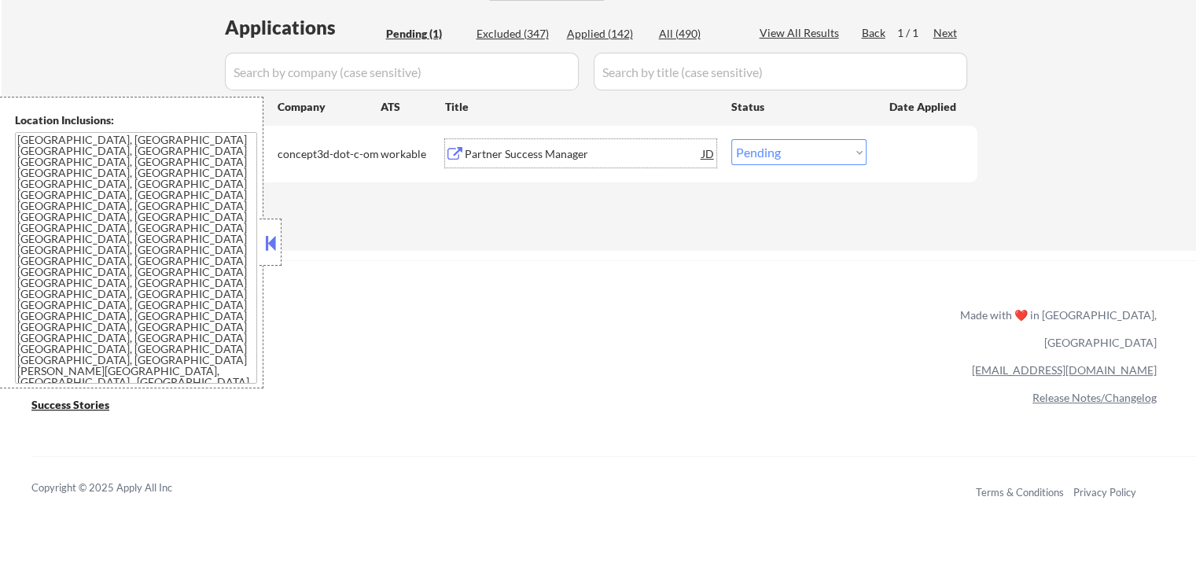
click at [771, 155] on select "Choose an option... Pending Applied Excluded (Questions) Excluded (Expired) Exc…" at bounding box center [799, 152] width 135 height 26
select select ""excluded__salary_""
click at [732, 139] on select "Choose an option... Pending Applied Excluded (Questions) Excluded (Expired) Exc…" at bounding box center [799, 152] width 135 height 26
click at [739, 308] on div "ApplyAll Refer & earn free applications 👯‍♀️ Buy ApplyAll as a gift 🎁 About App…" at bounding box center [598, 395] width 1196 height 249
